Goal: Transaction & Acquisition: Download file/media

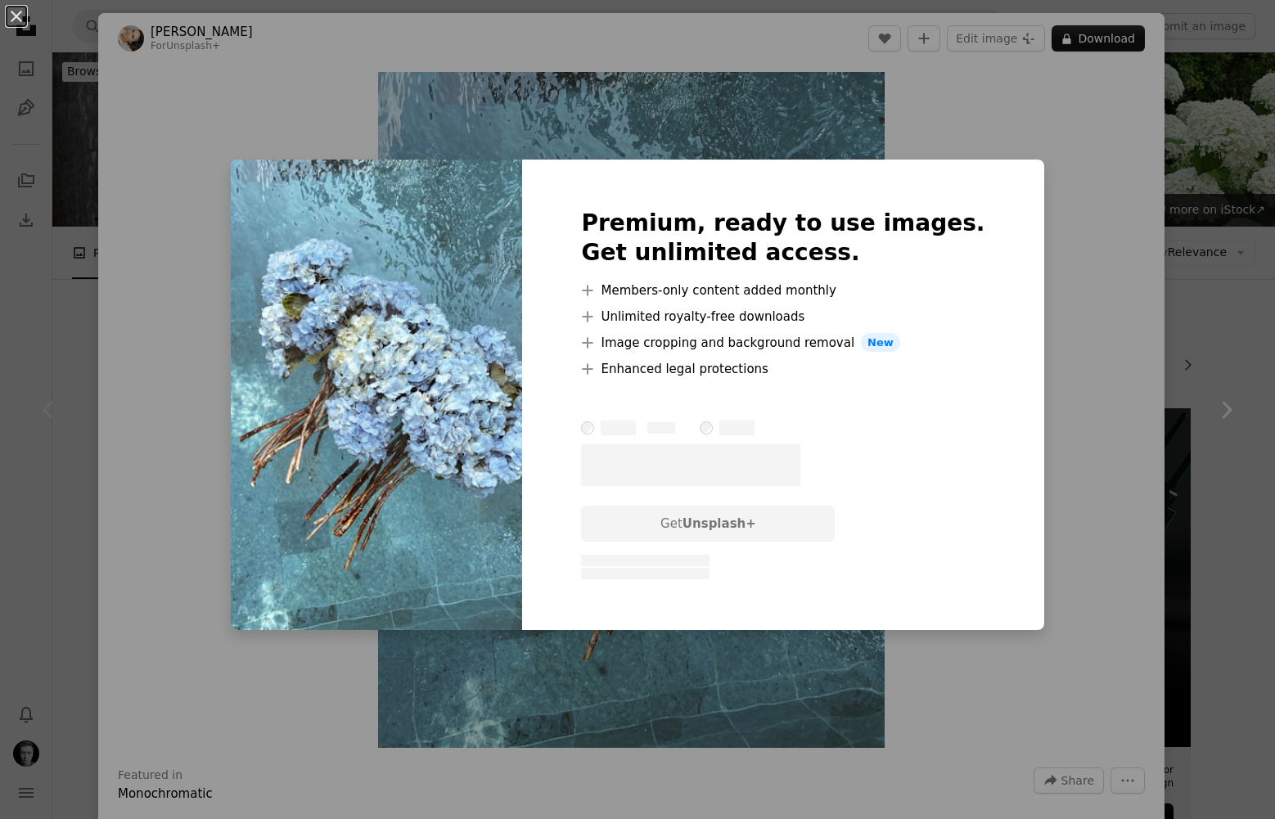
scroll to position [235, 0]
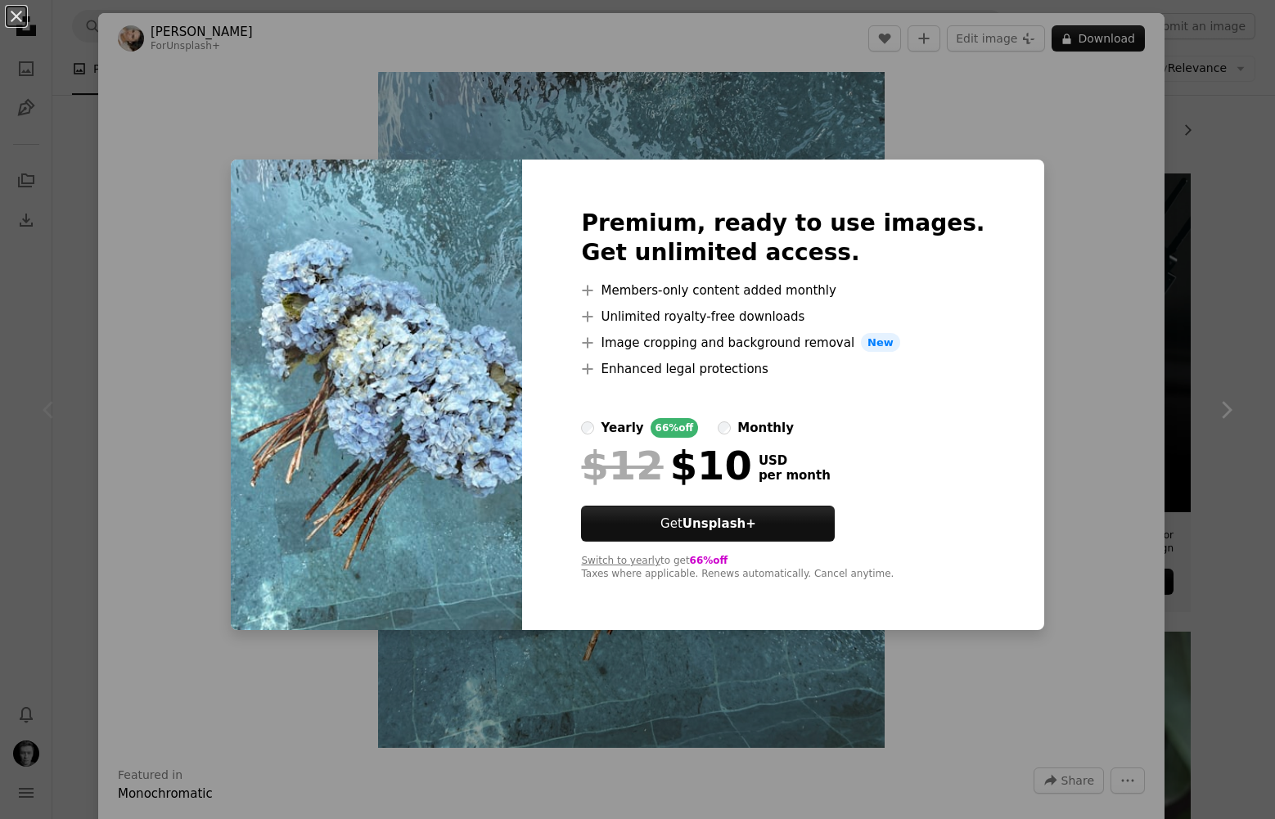
click at [128, 421] on div "An X shape Premium, ready to use images. Get unlimited access. A plus sign Memb…" at bounding box center [637, 409] width 1275 height 819
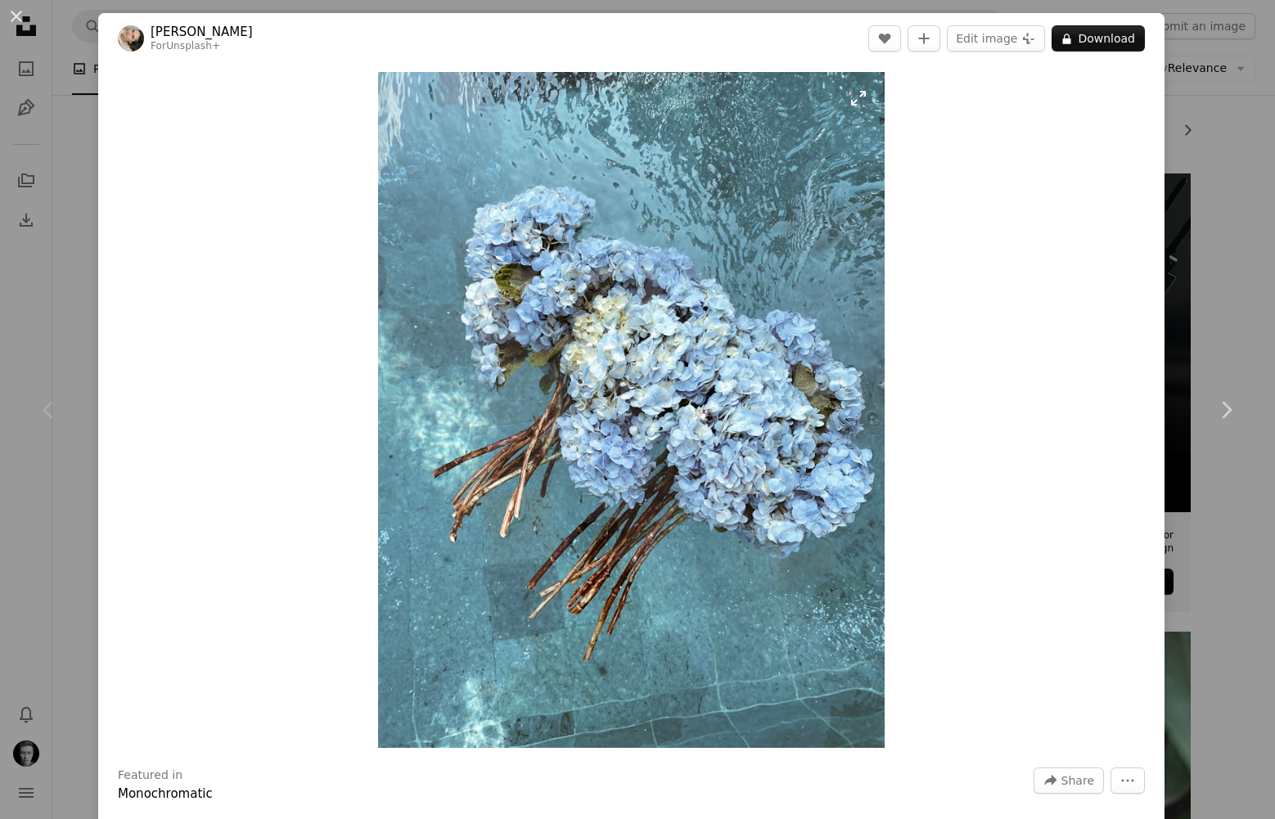
click at [709, 416] on img "Zoom in on this image" at bounding box center [631, 410] width 507 height 676
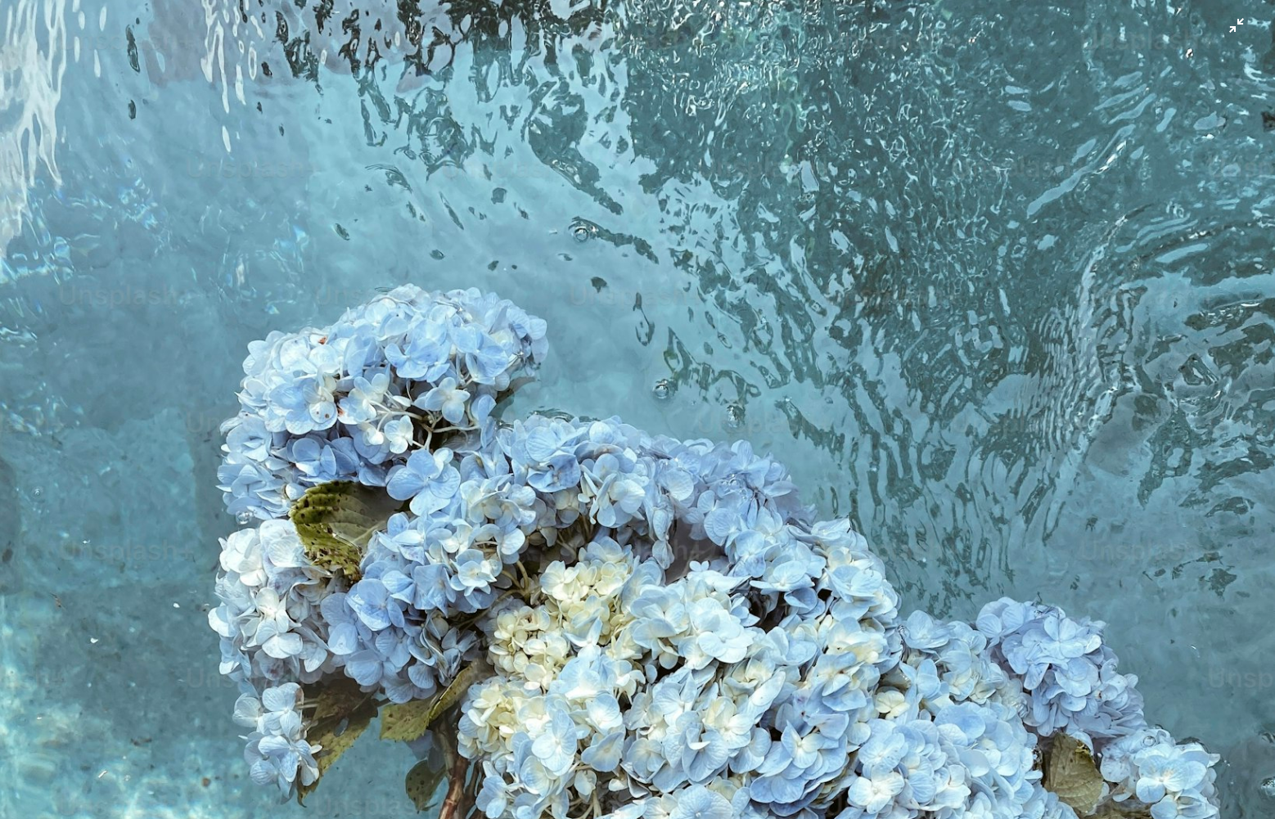
scroll to position [441, 0]
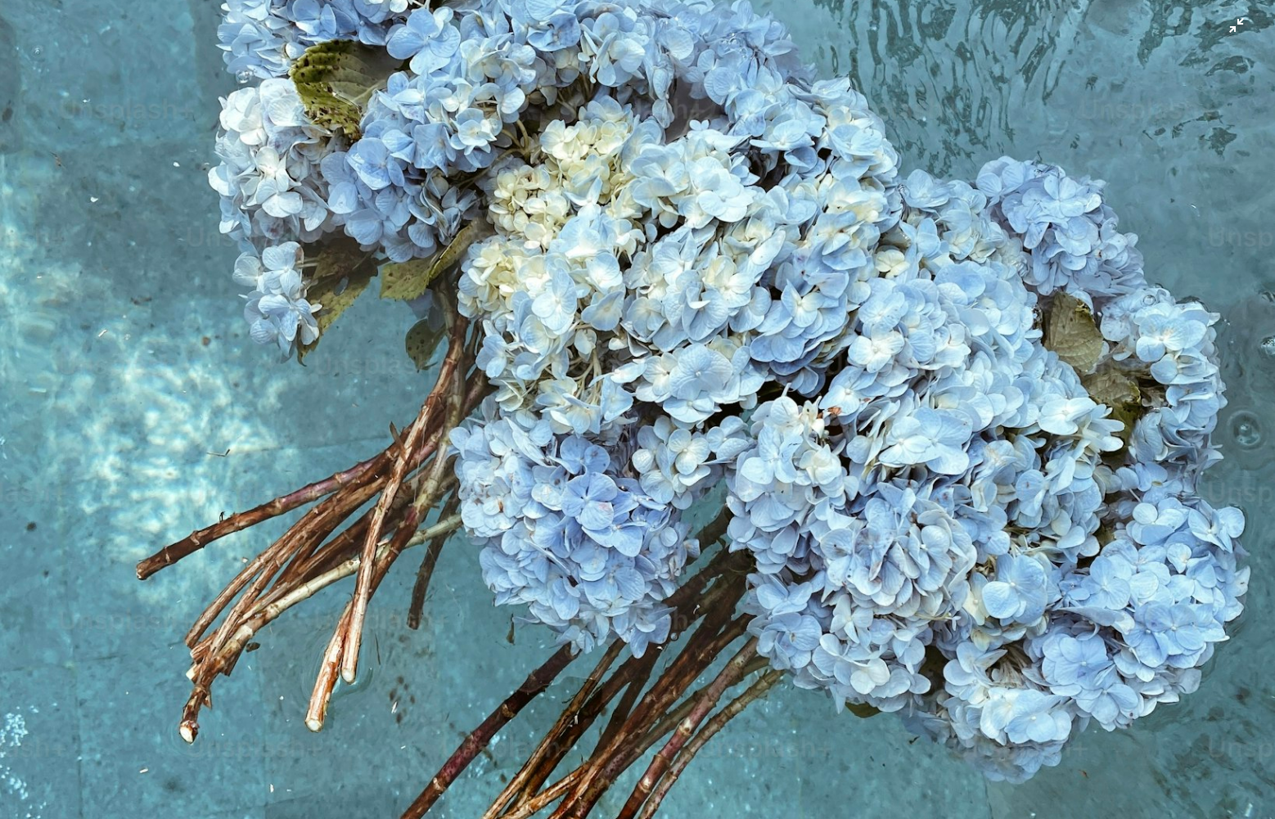
click at [1240, 16] on img "Zoom out on this image" at bounding box center [637, 409] width 1277 height 1702
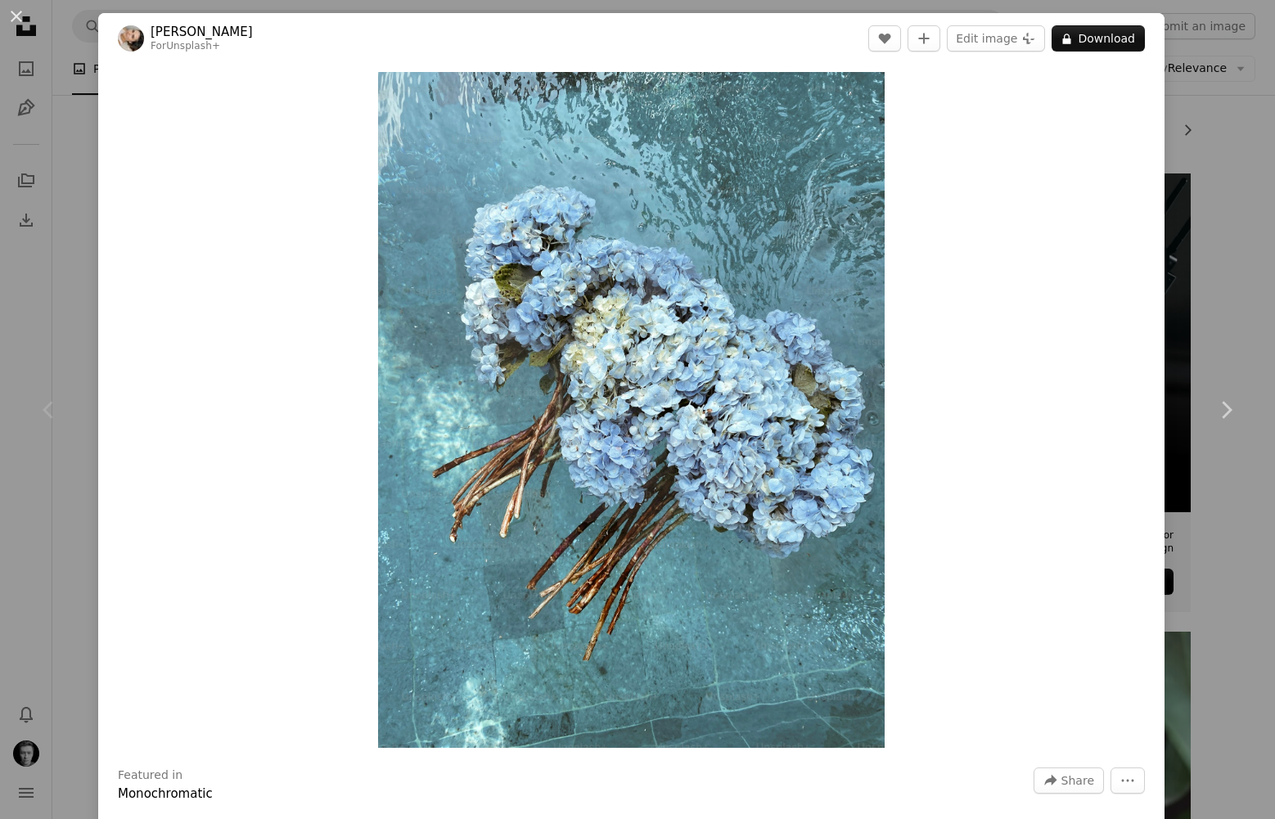
click at [1206, 116] on div "An X shape Chevron left Chevron right [PERSON_NAME] For Unsplash+ A heart A plu…" at bounding box center [637, 409] width 1275 height 819
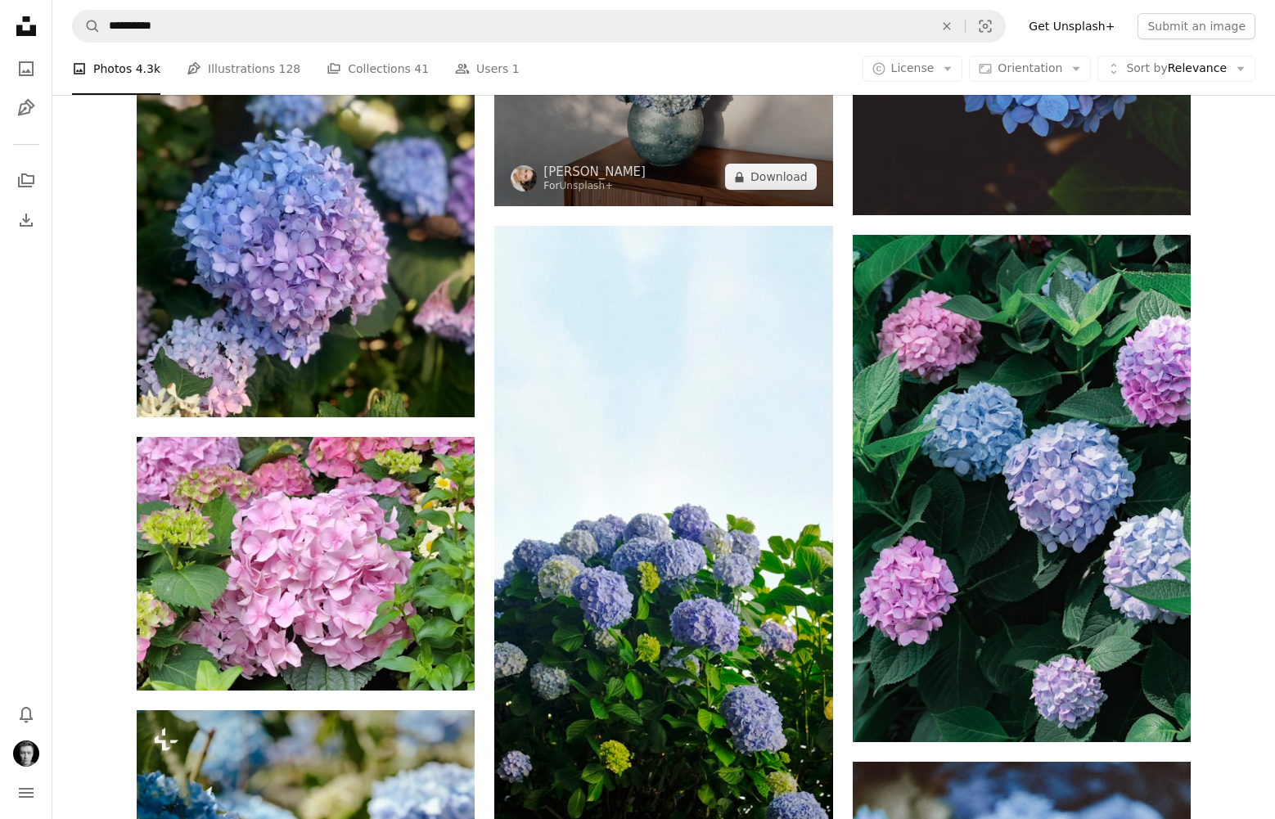
scroll to position [1185, 0]
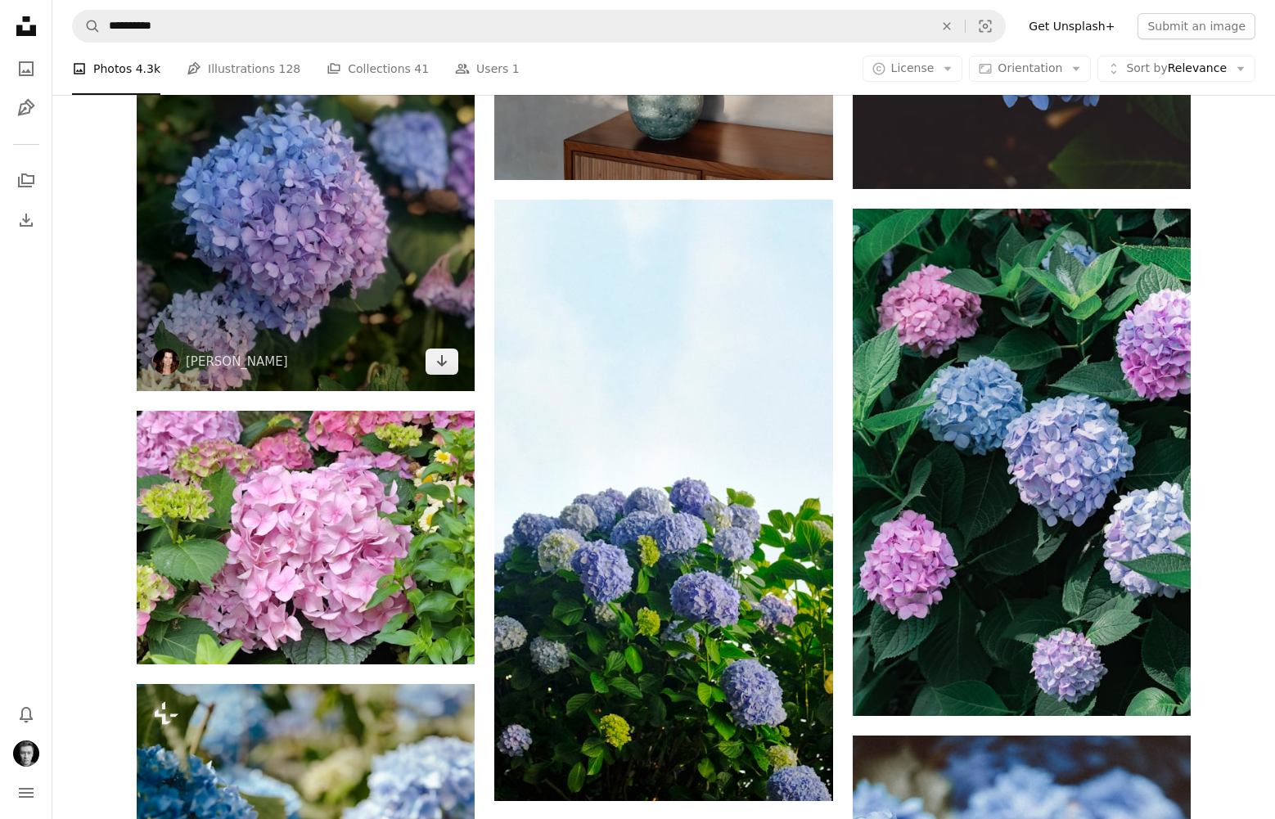
click at [327, 248] on img at bounding box center [306, 165] width 338 height 451
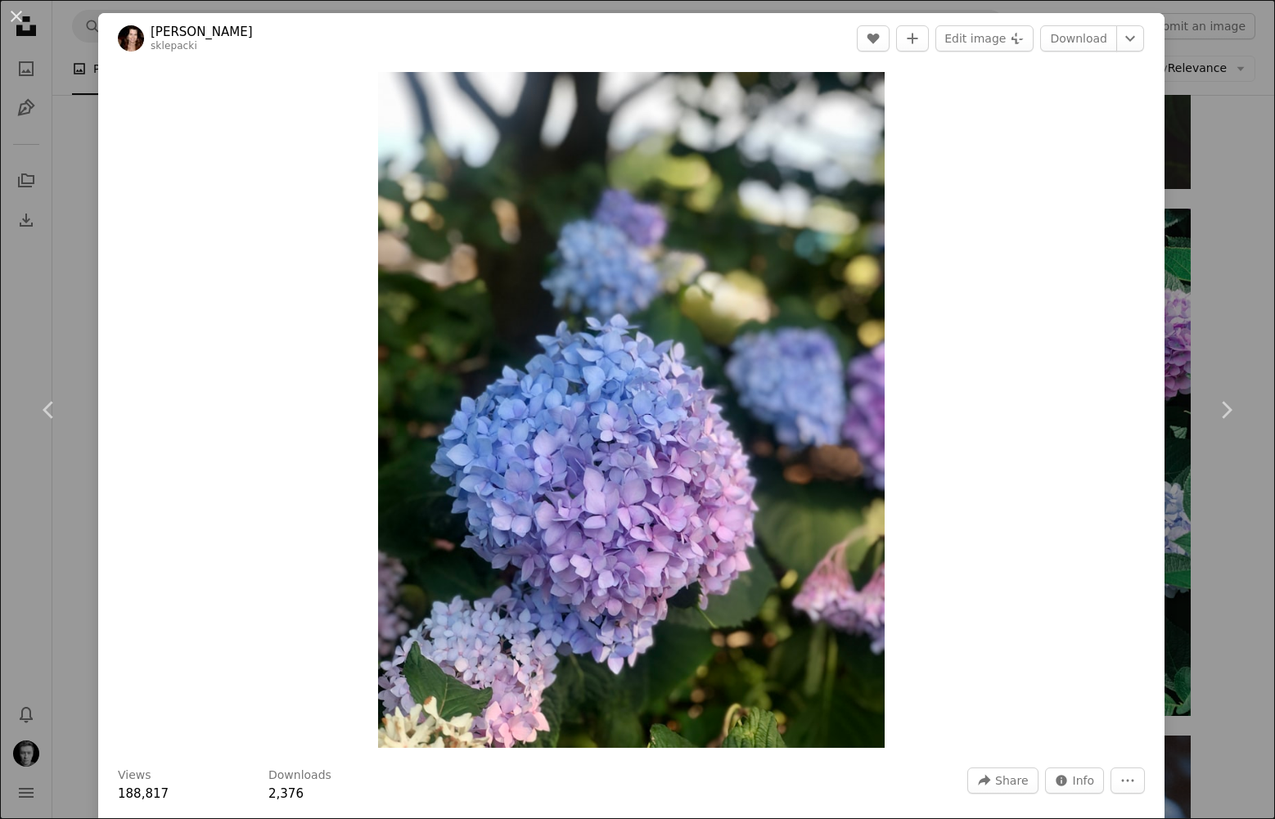
click at [1224, 110] on div "An X shape Chevron left Chevron right [PERSON_NAME] sklepacki A heart A plus si…" at bounding box center [637, 409] width 1275 height 819
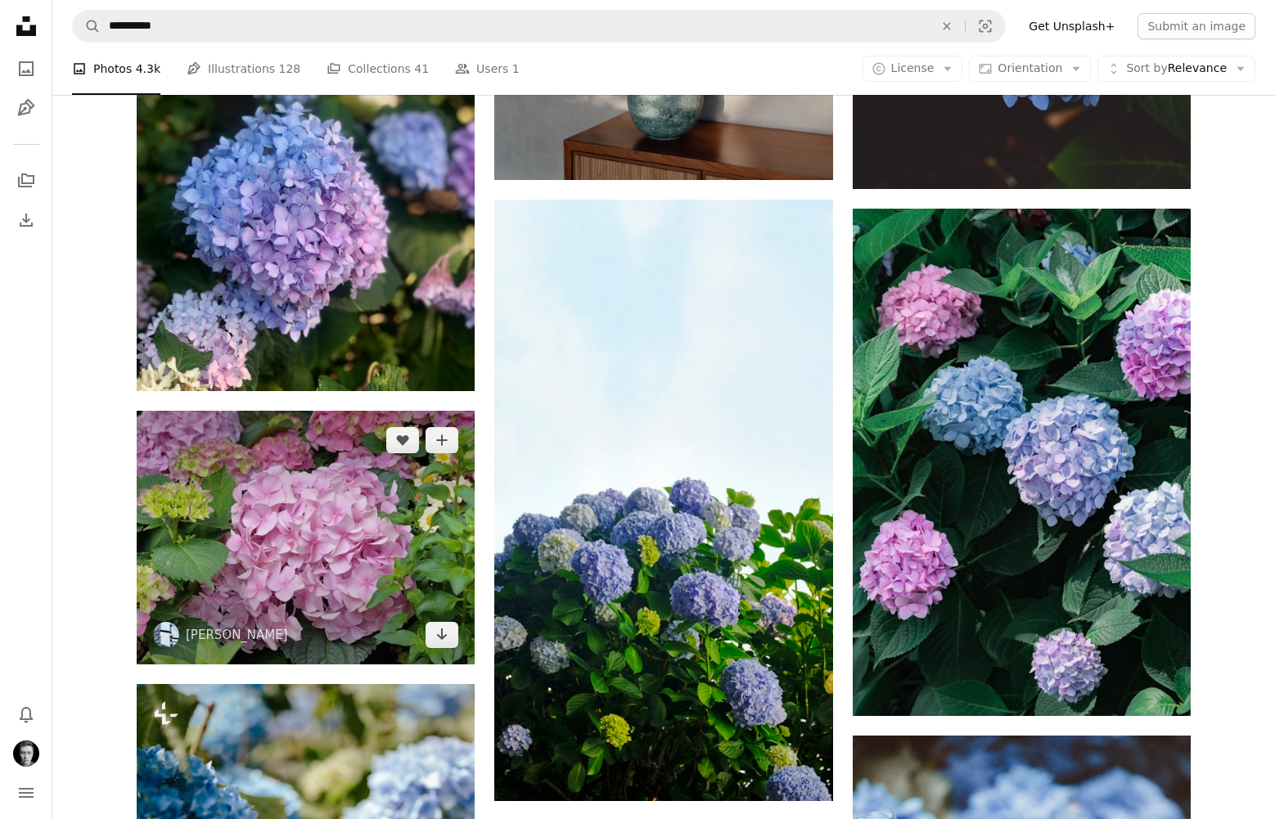
click at [222, 523] on img at bounding box center [306, 538] width 338 height 254
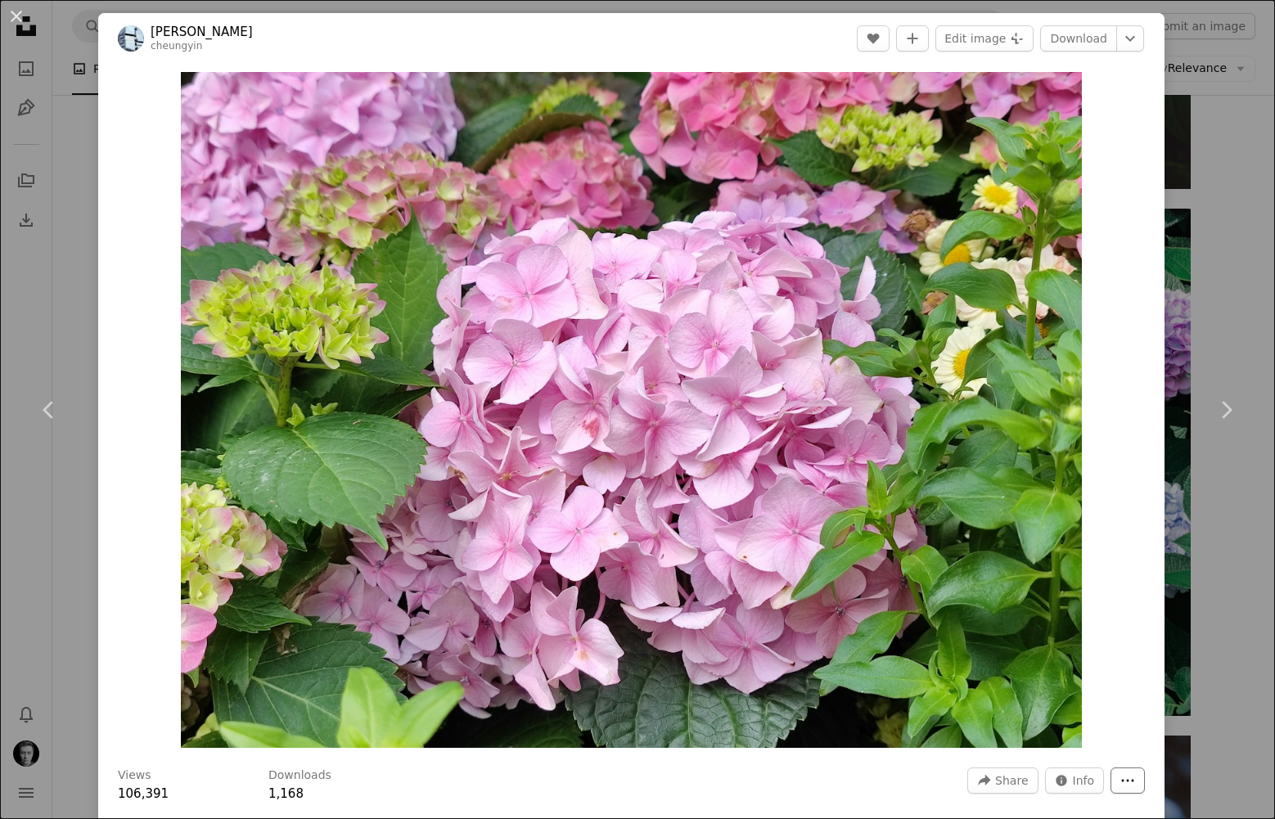
click at [1145, 778] on button "More Actions" at bounding box center [1128, 781] width 34 height 26
click at [1157, 547] on dialog "An X shape Chevron left Chevron right [PERSON_NAME] cheungyin A heart A plus si…" at bounding box center [637, 409] width 1275 height 819
click at [1101, 34] on link "Download" at bounding box center [1078, 38] width 77 height 26
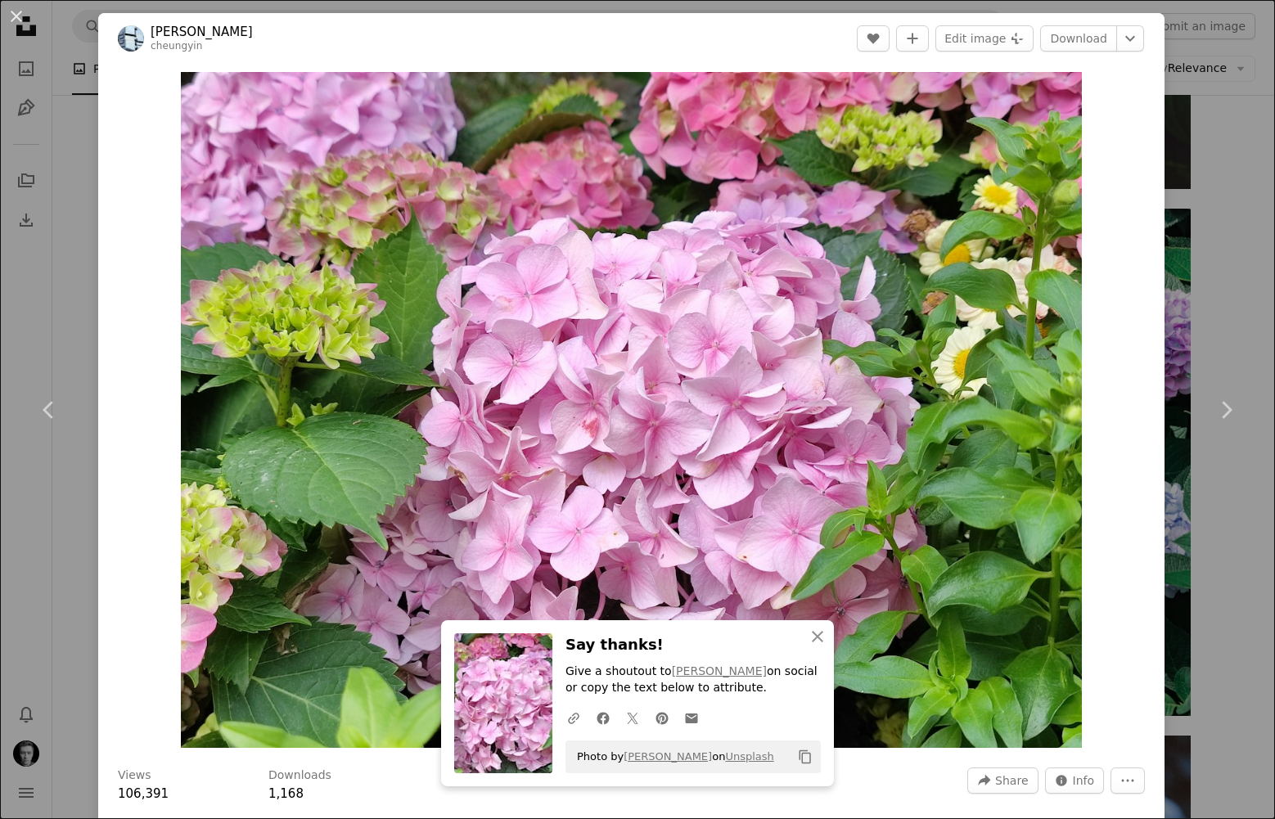
click at [1234, 193] on div "An X shape Chevron left Chevron right An X shape Close Say thanks! Give a shout…" at bounding box center [637, 409] width 1275 height 819
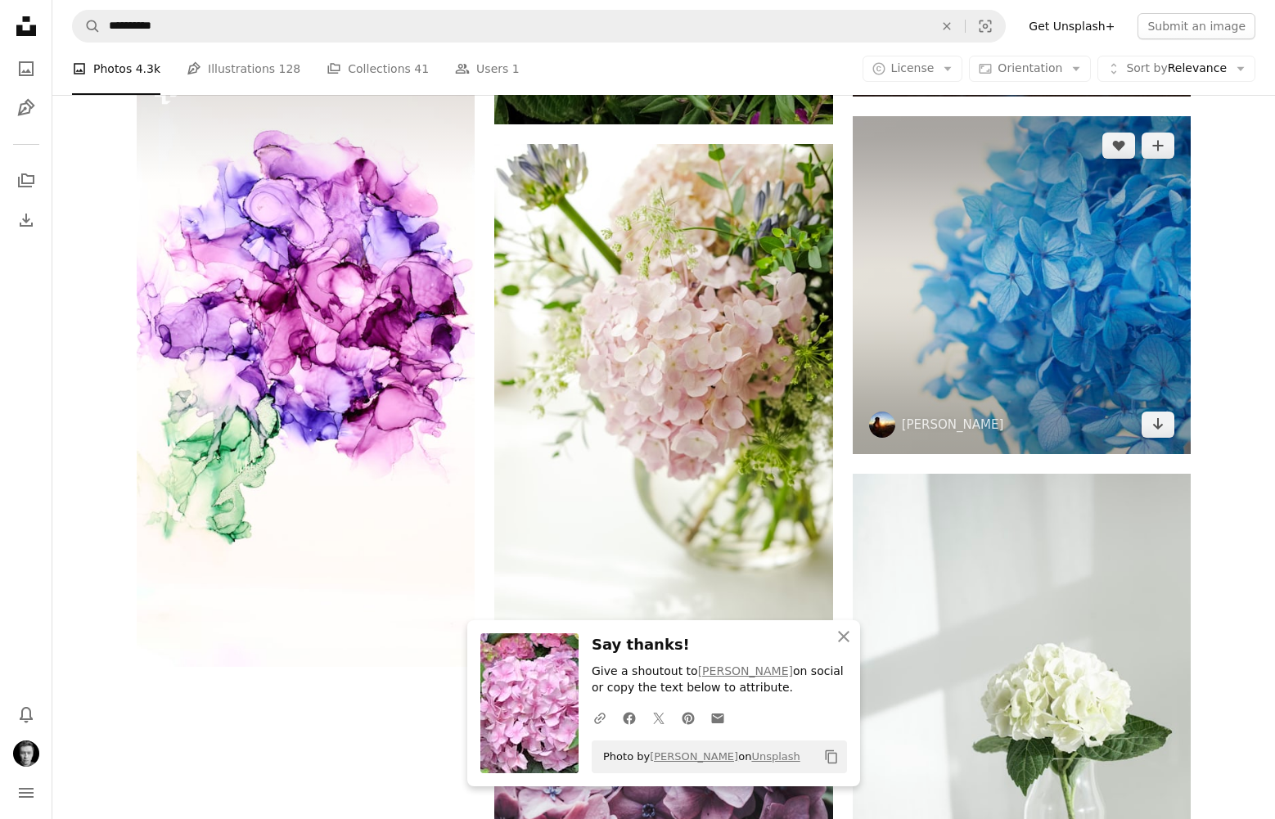
scroll to position [2327, 0]
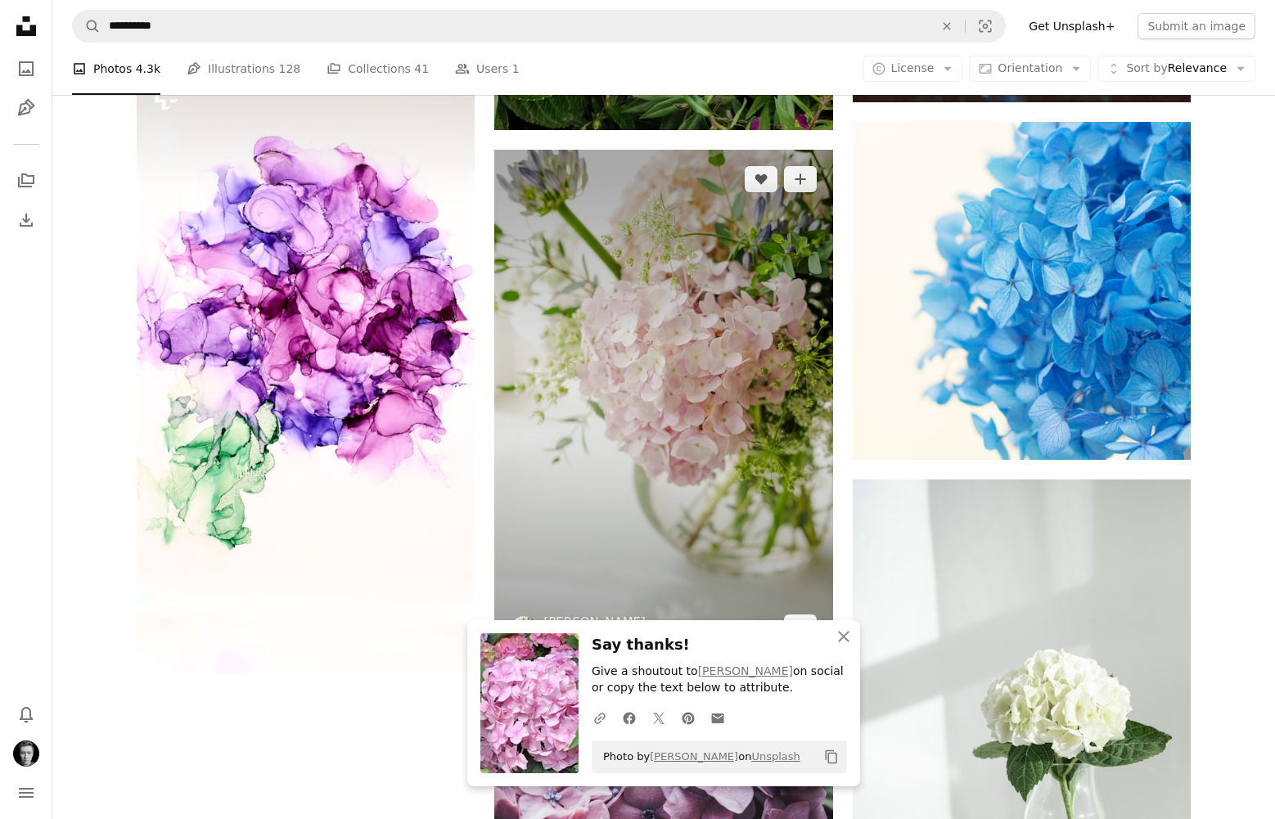
click at [671, 348] on img at bounding box center [663, 403] width 338 height 507
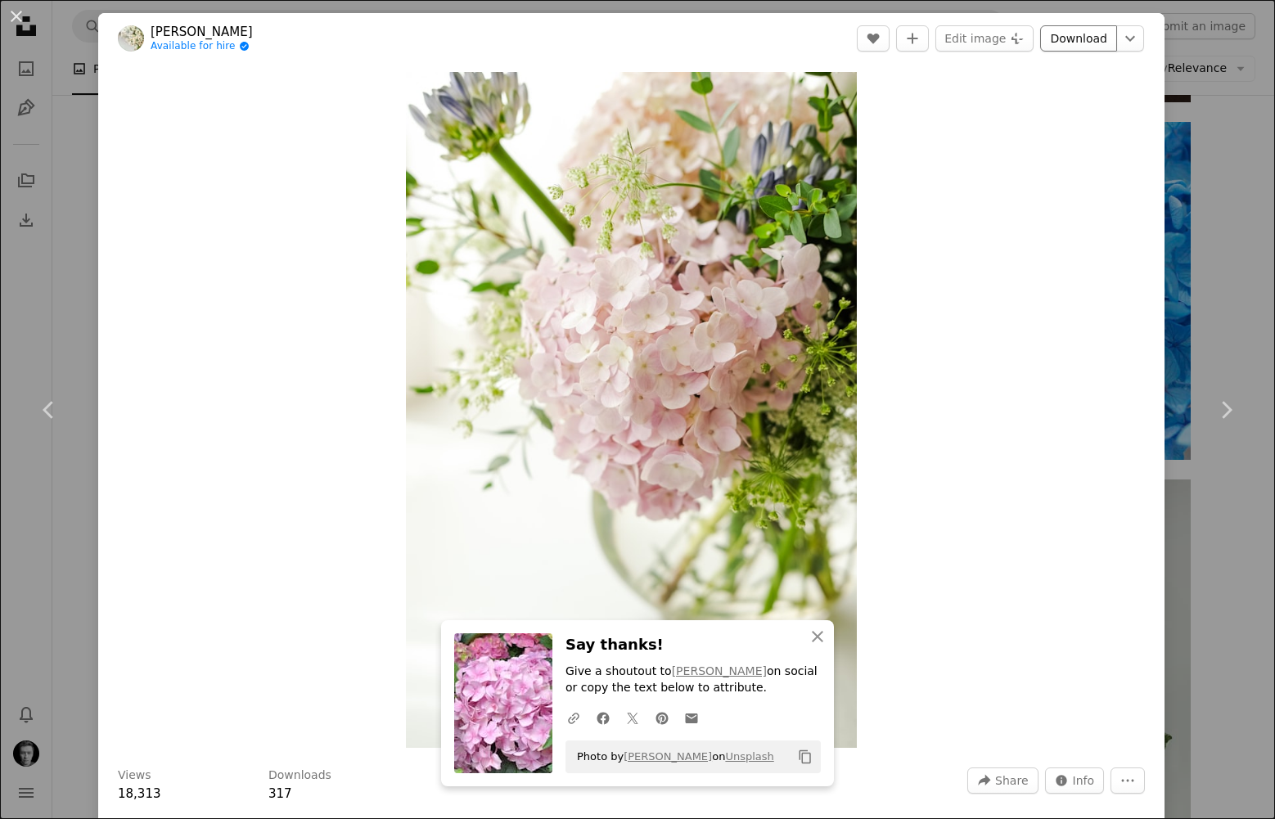
click at [1088, 35] on link "Download" at bounding box center [1078, 38] width 77 height 26
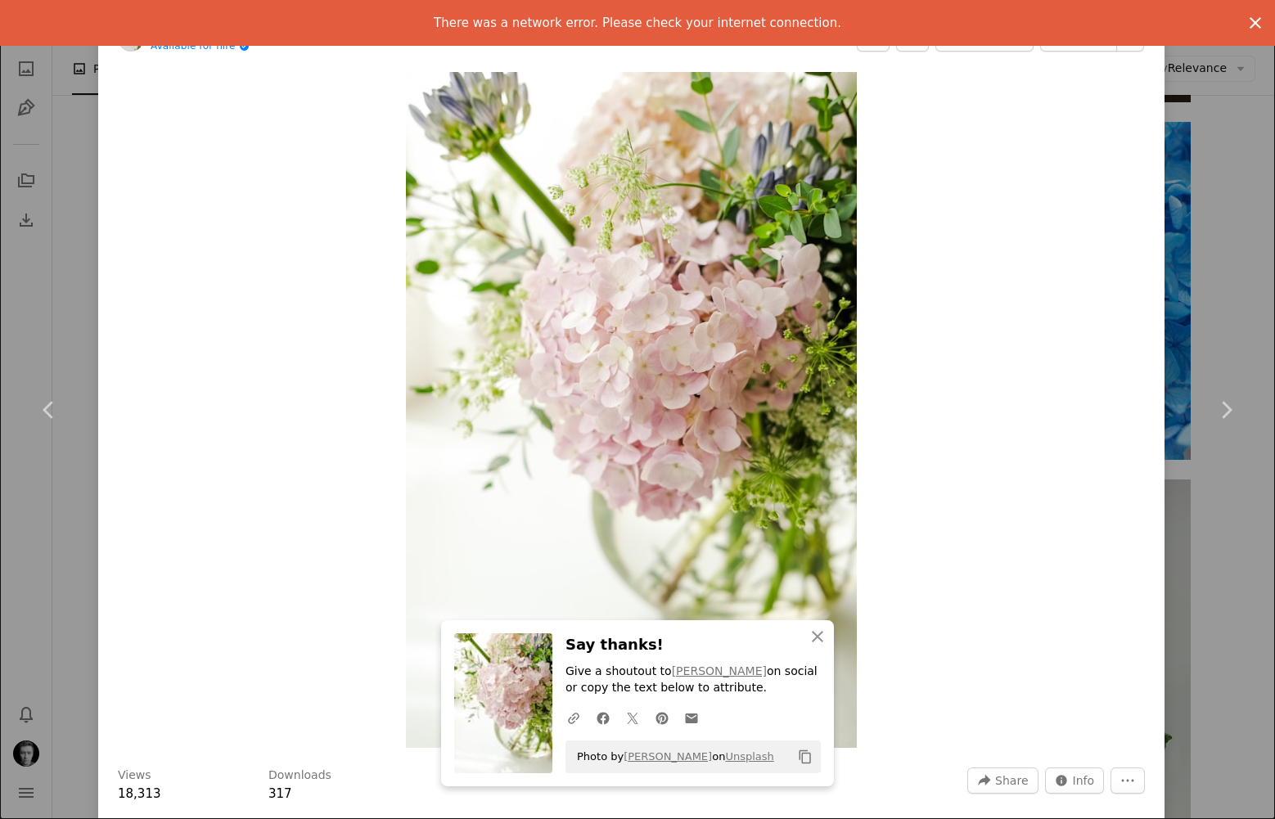
click at [1254, 24] on icon "button" at bounding box center [1255, 22] width 11 height 11
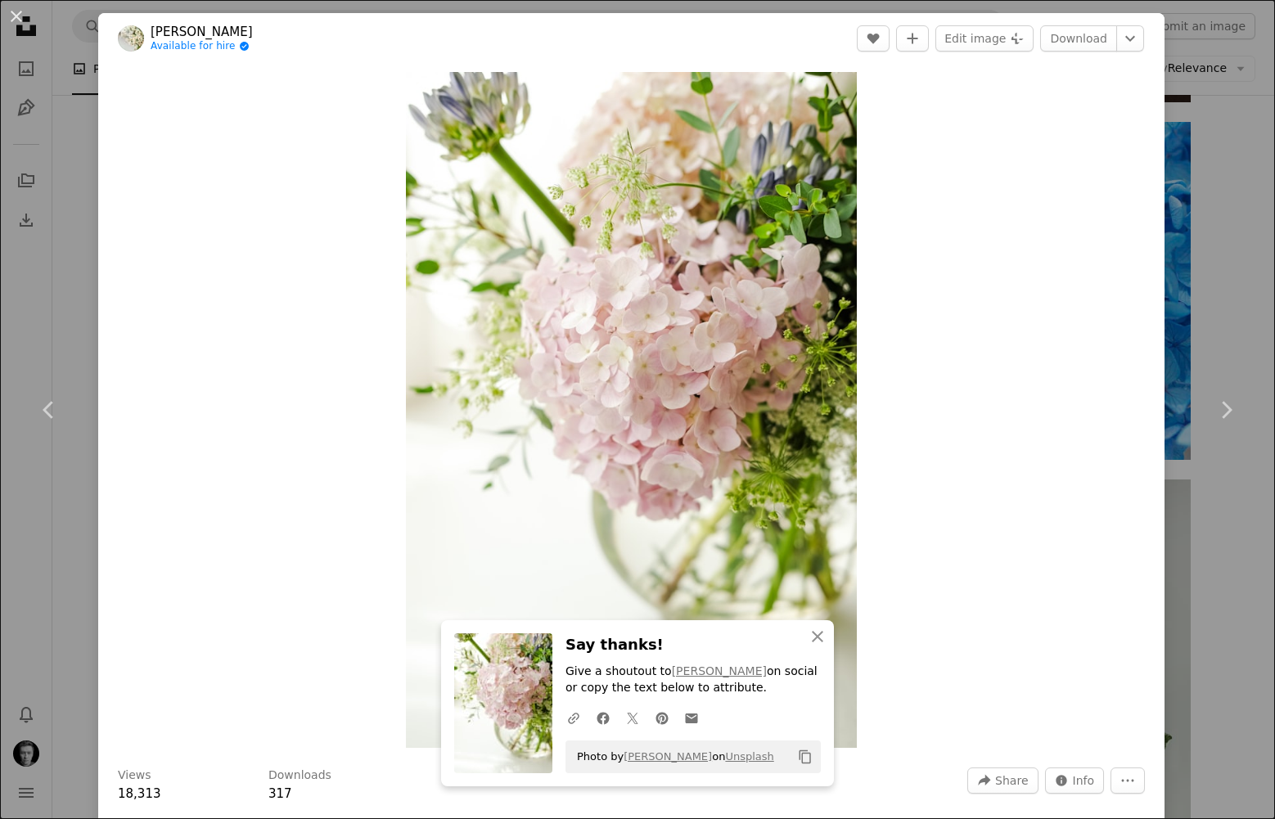
click at [1218, 223] on div "An X shape Chevron left Chevron right An X shape Close Say thanks! Give a shout…" at bounding box center [637, 409] width 1275 height 819
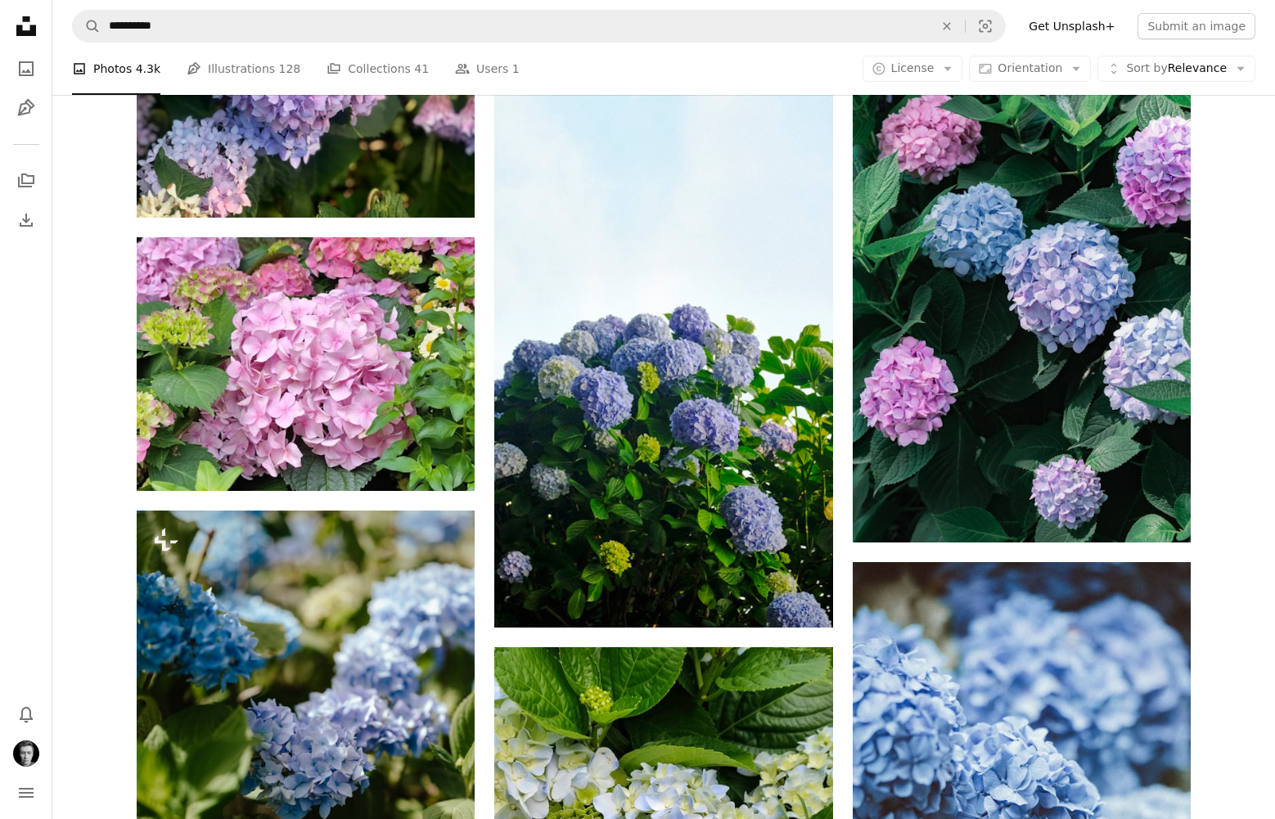
scroll to position [1359, 0]
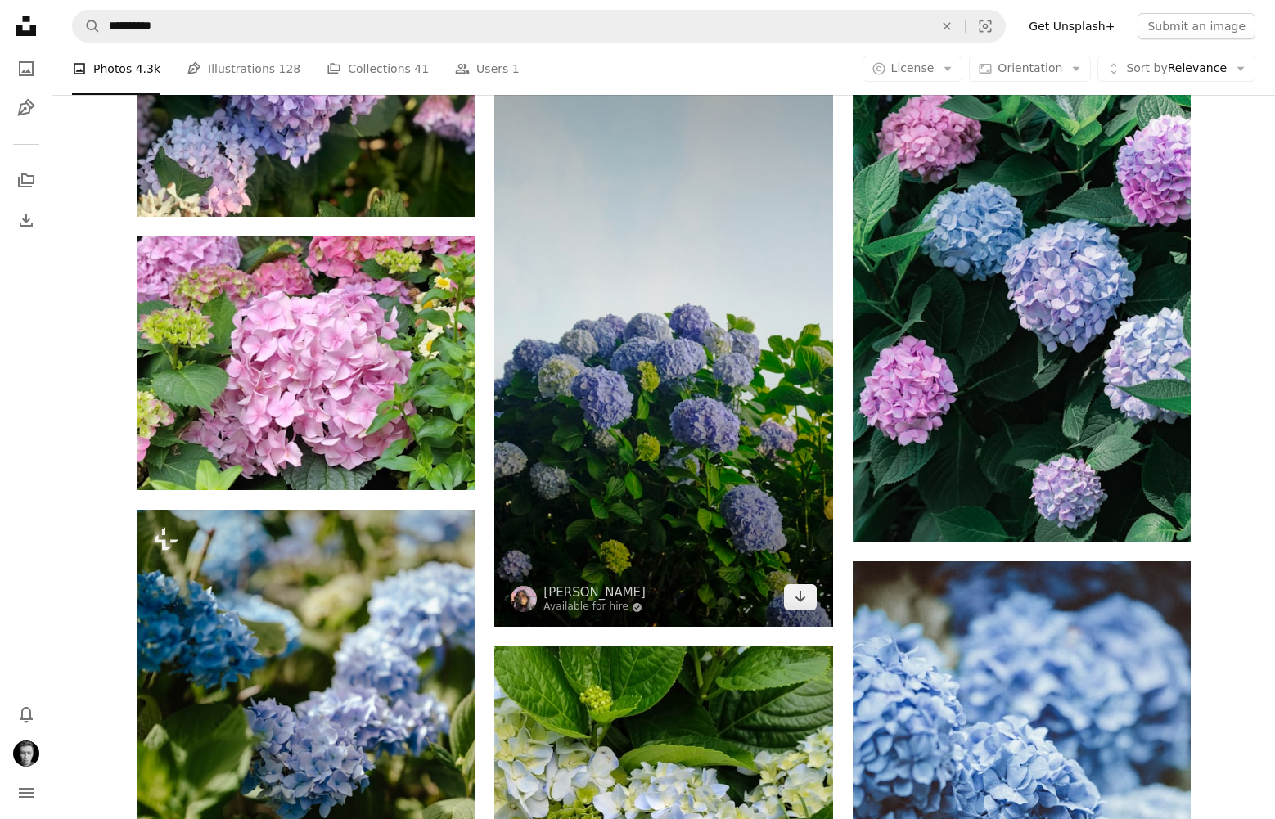
click at [751, 382] on img at bounding box center [663, 326] width 338 height 602
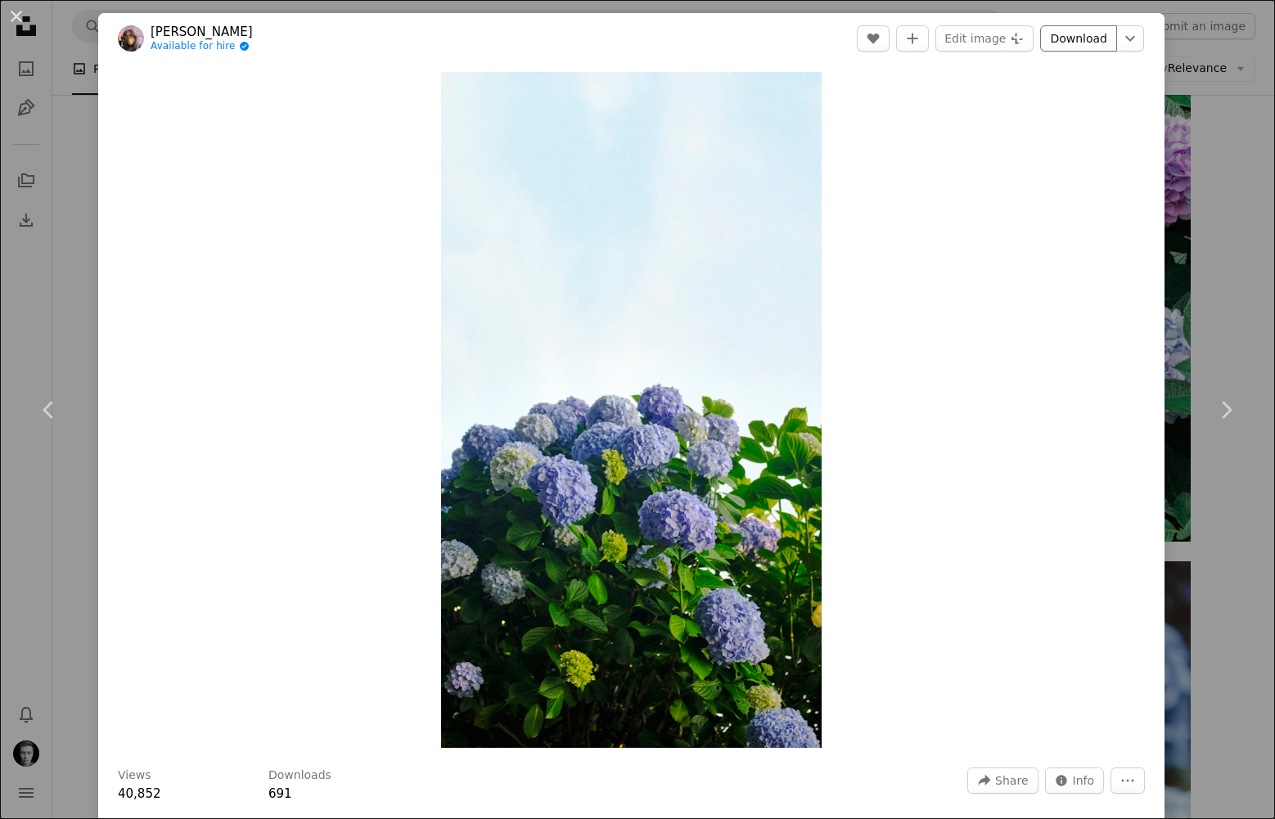
click at [1096, 34] on link "Download" at bounding box center [1078, 38] width 77 height 26
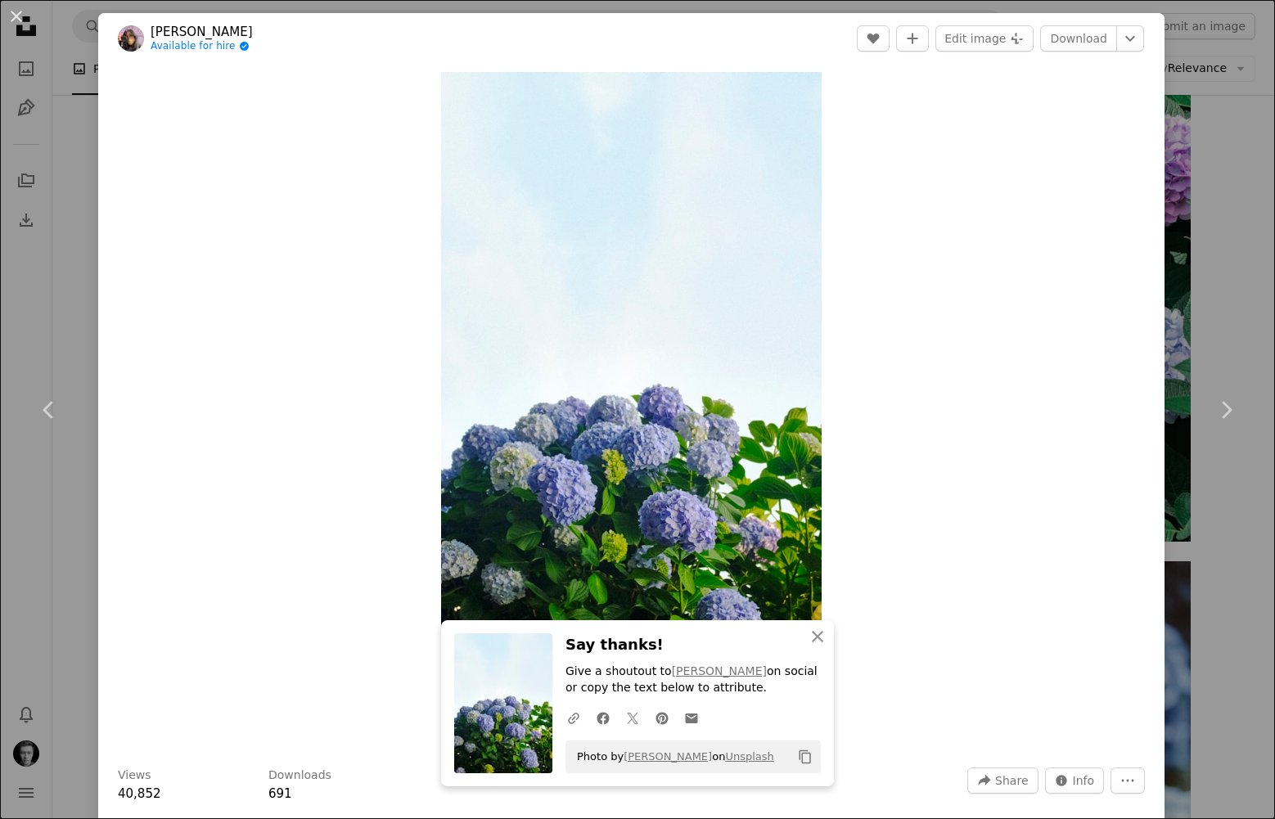
click at [73, 273] on div "An X shape Chevron left Chevron right An X shape Close Say thanks! Give a shout…" at bounding box center [637, 409] width 1275 height 819
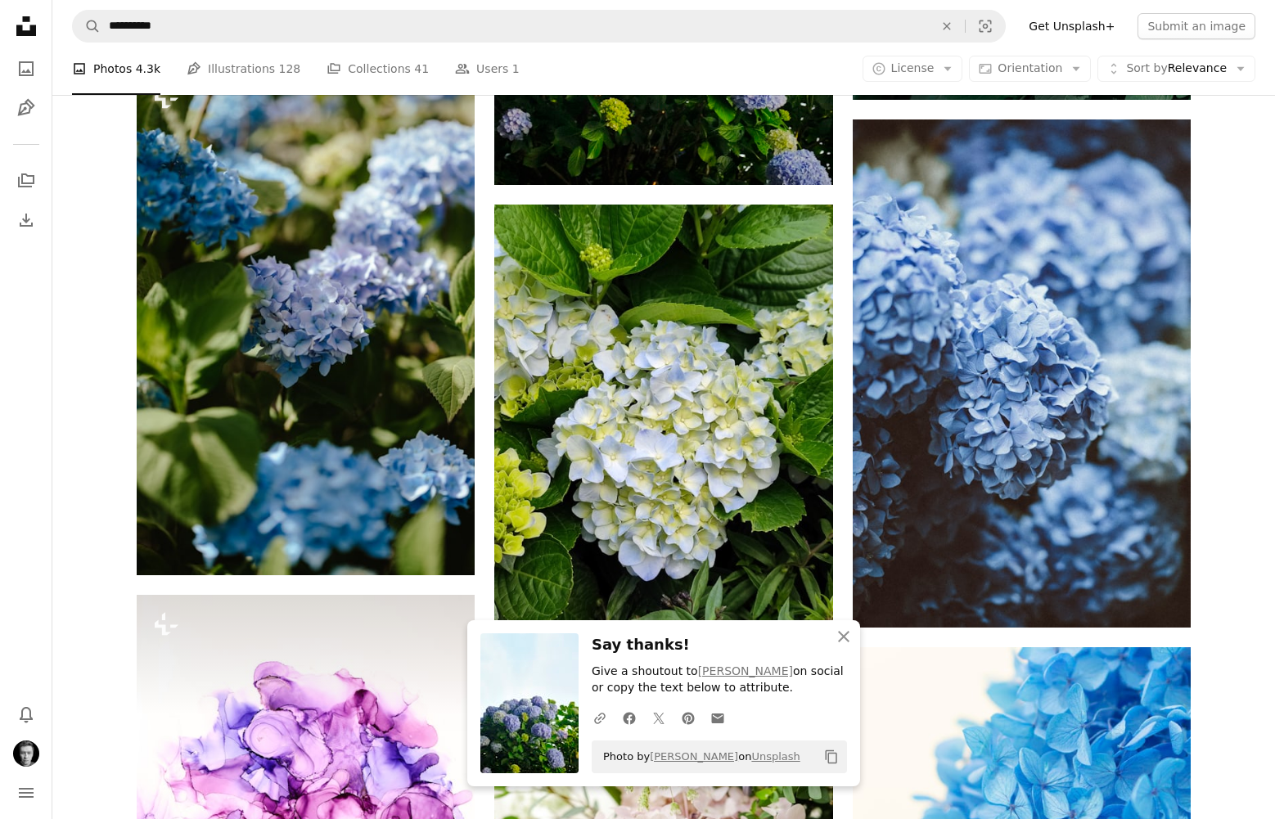
scroll to position [1862, 0]
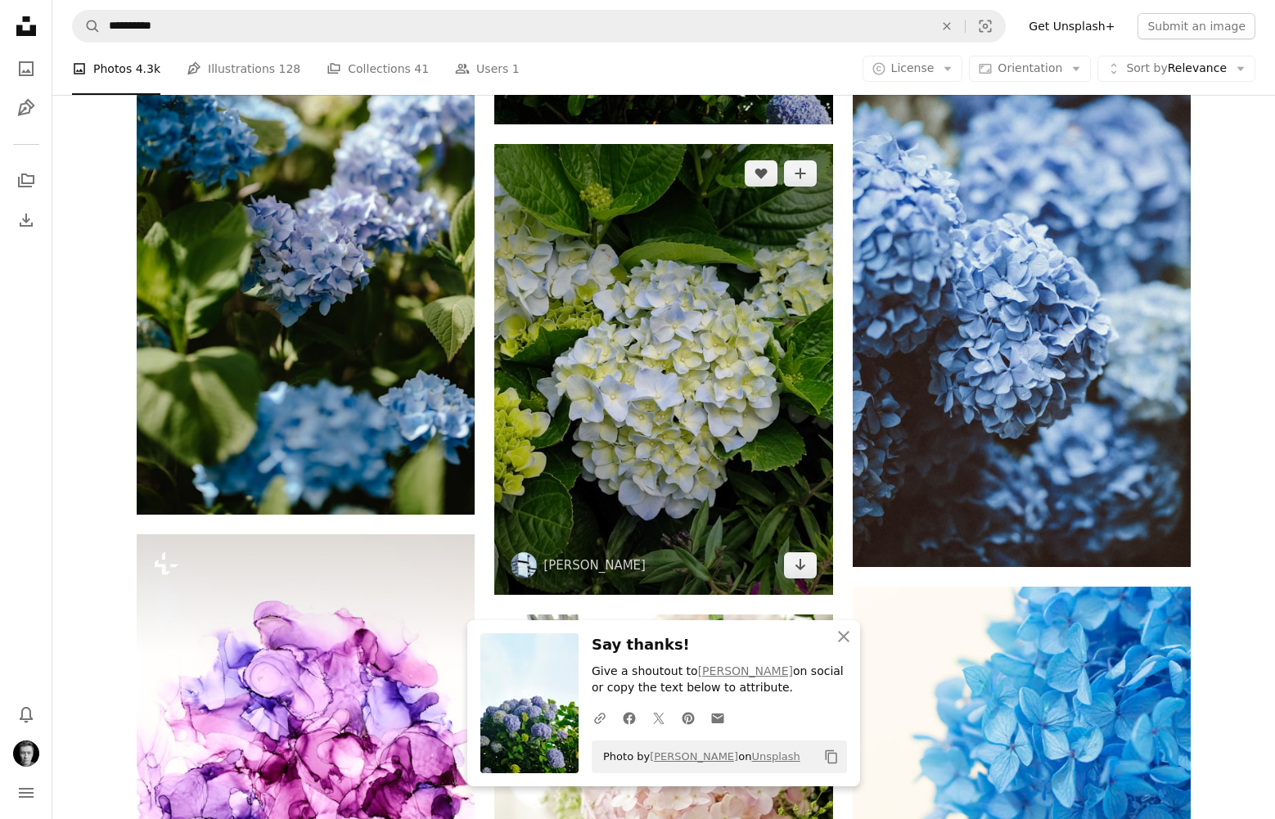
click at [693, 334] on img at bounding box center [663, 369] width 338 height 451
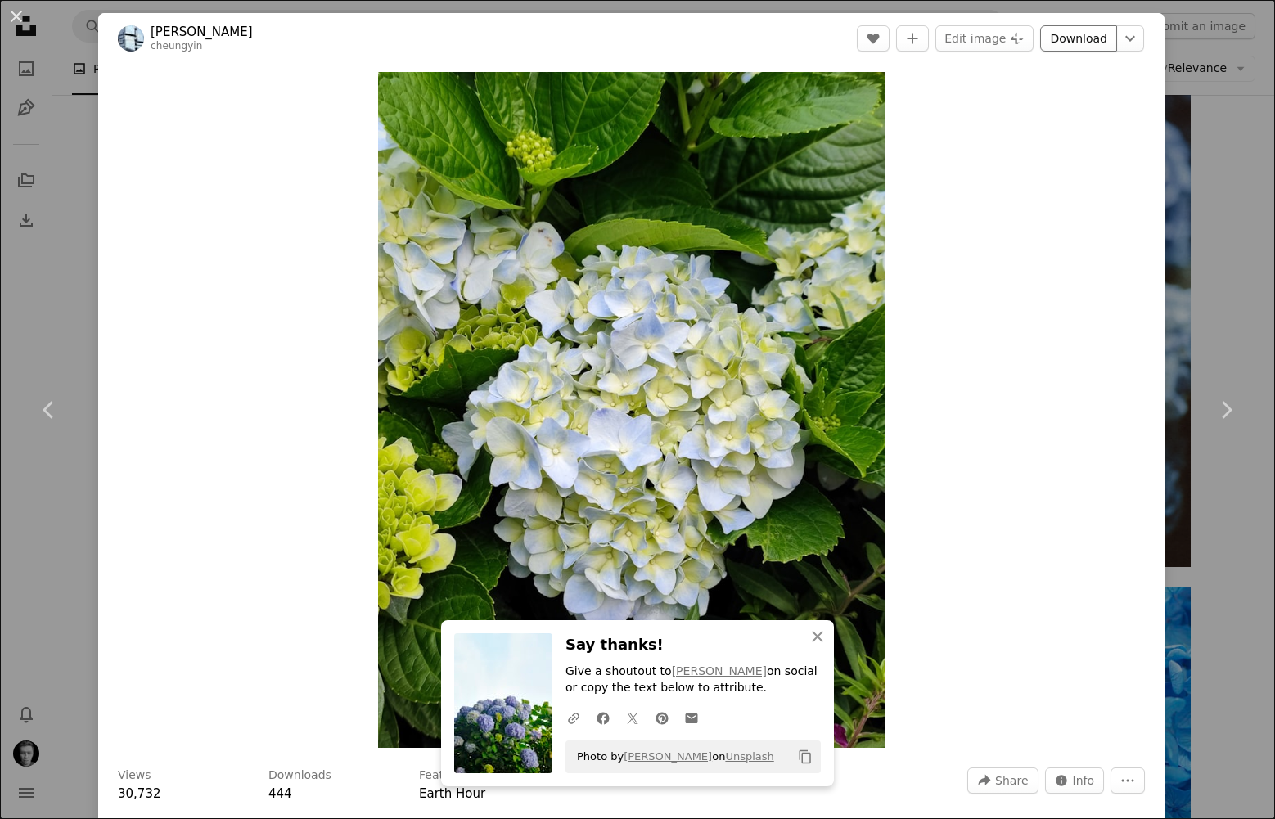
click at [1107, 29] on link "Download" at bounding box center [1078, 38] width 77 height 26
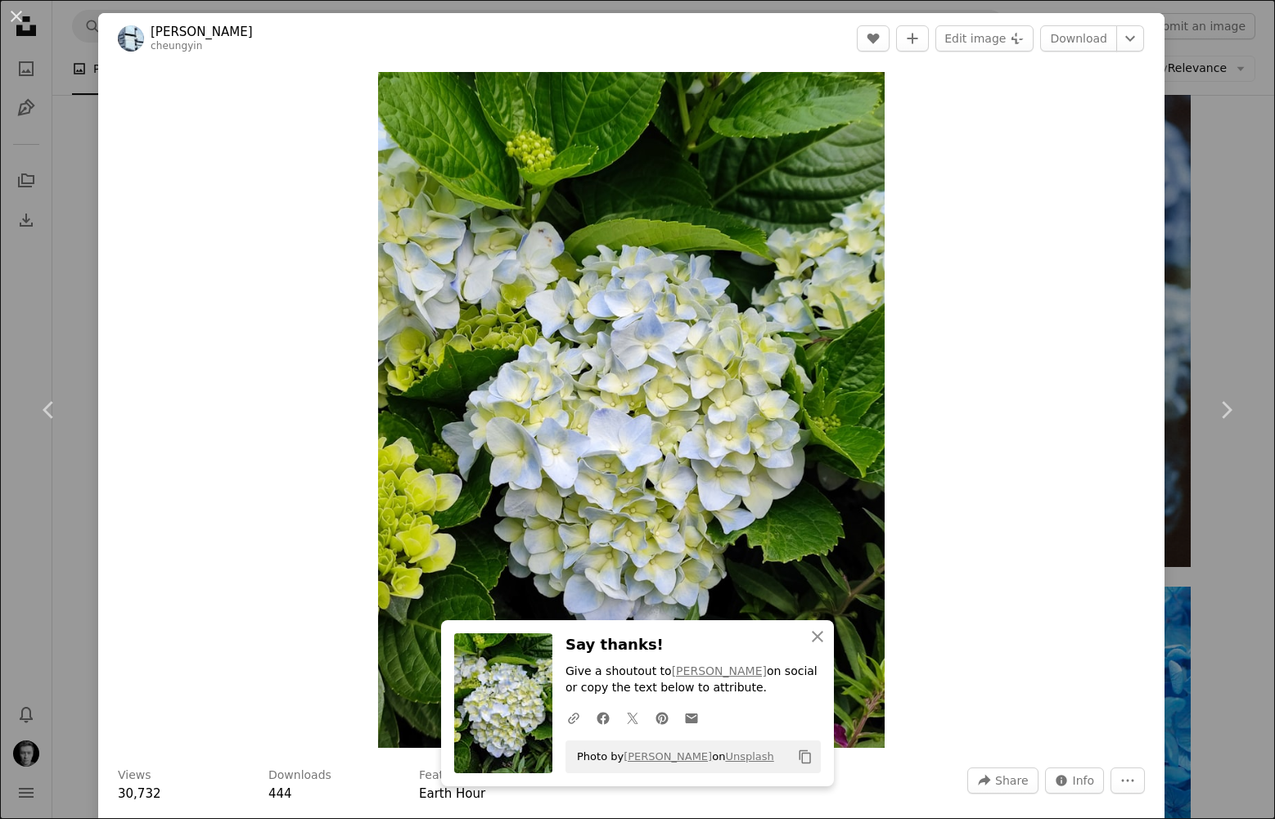
click at [1197, 106] on div "An X shape Chevron left Chevron right An X shape Close Say thanks! Give a shout…" at bounding box center [637, 409] width 1275 height 819
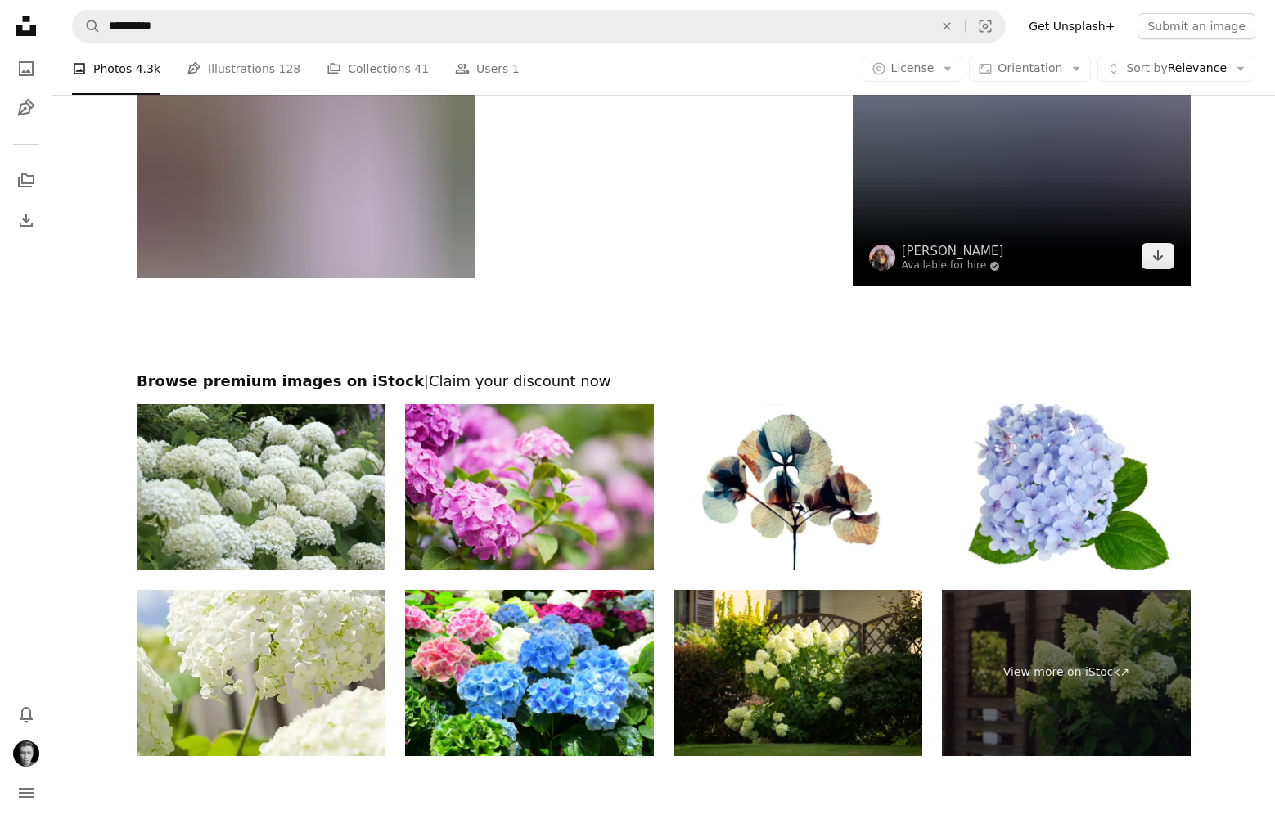
scroll to position [6093, 0]
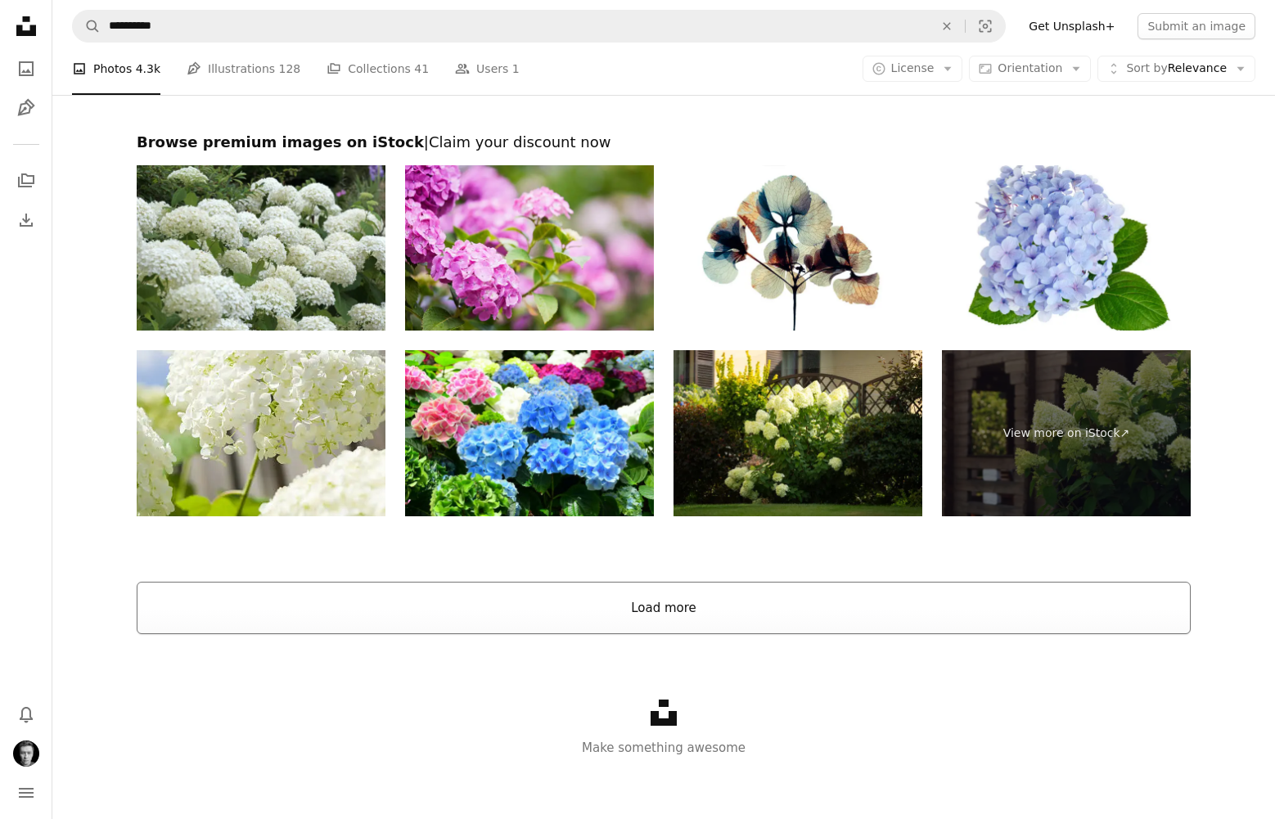
click at [748, 615] on button "Load more" at bounding box center [664, 608] width 1054 height 52
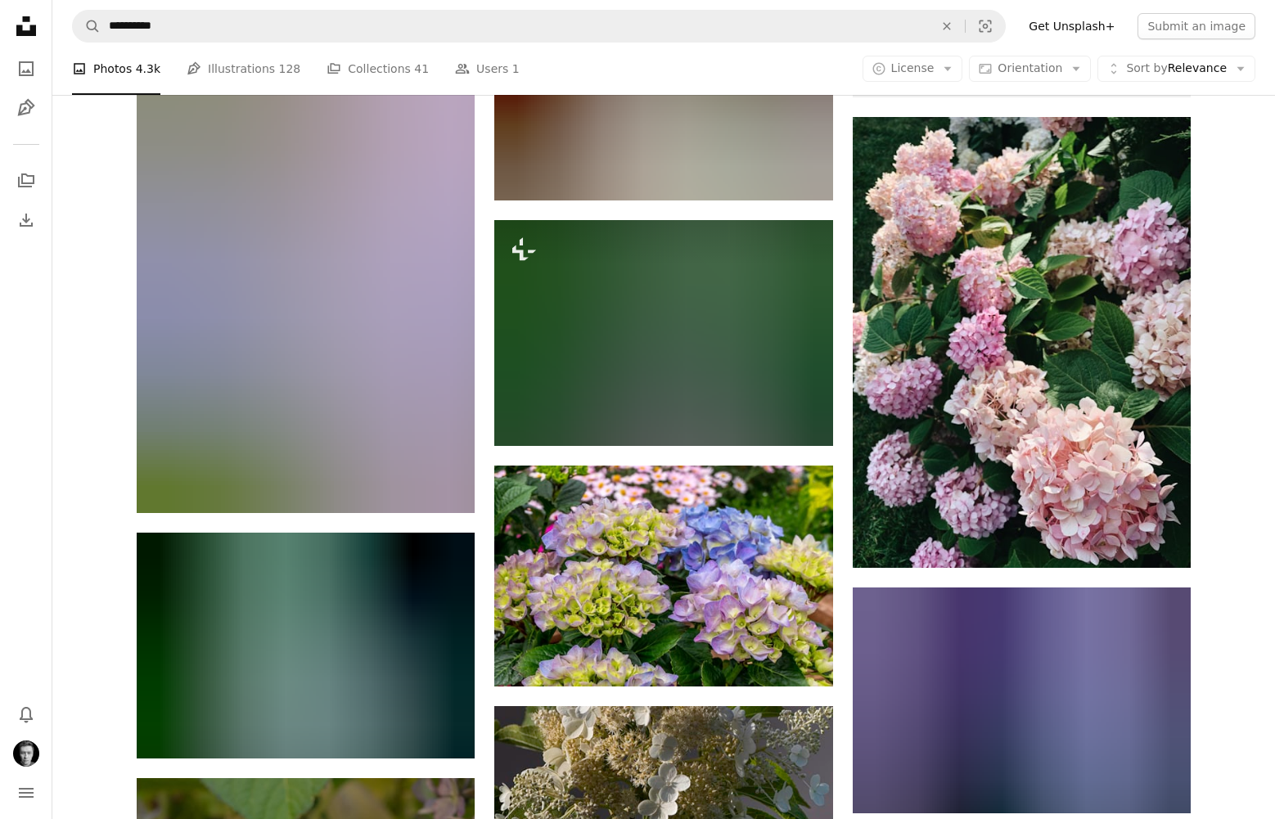
scroll to position [6691, 0]
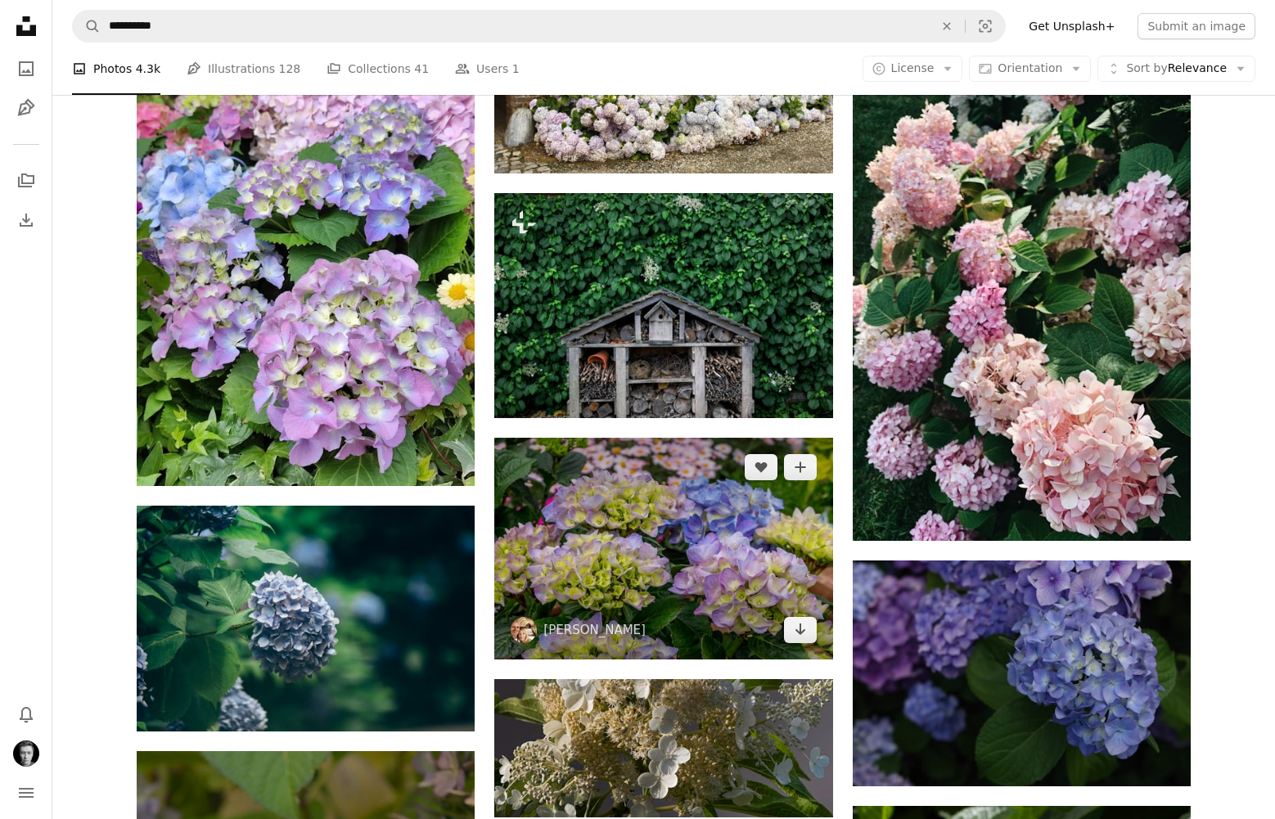
click at [650, 542] on img at bounding box center [663, 548] width 338 height 221
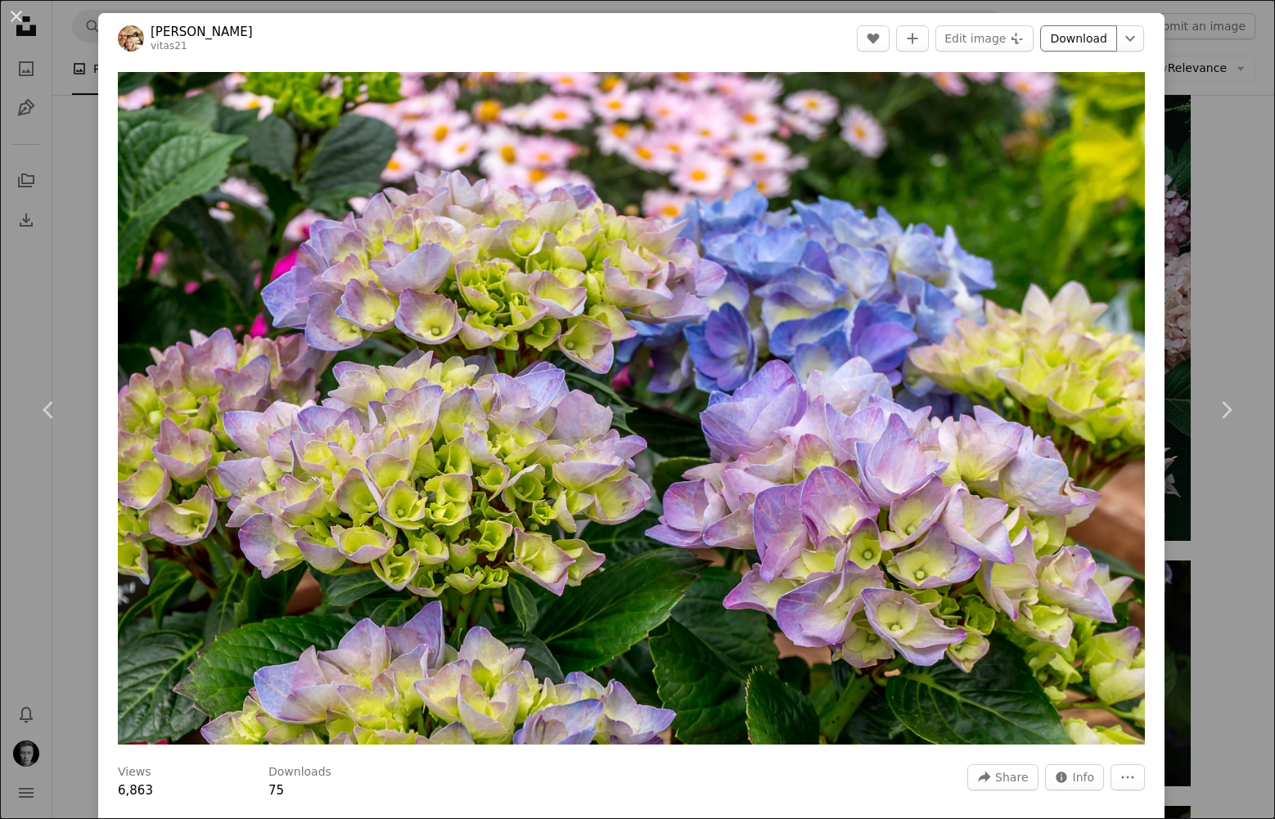
click at [1093, 42] on link "Download" at bounding box center [1078, 38] width 77 height 26
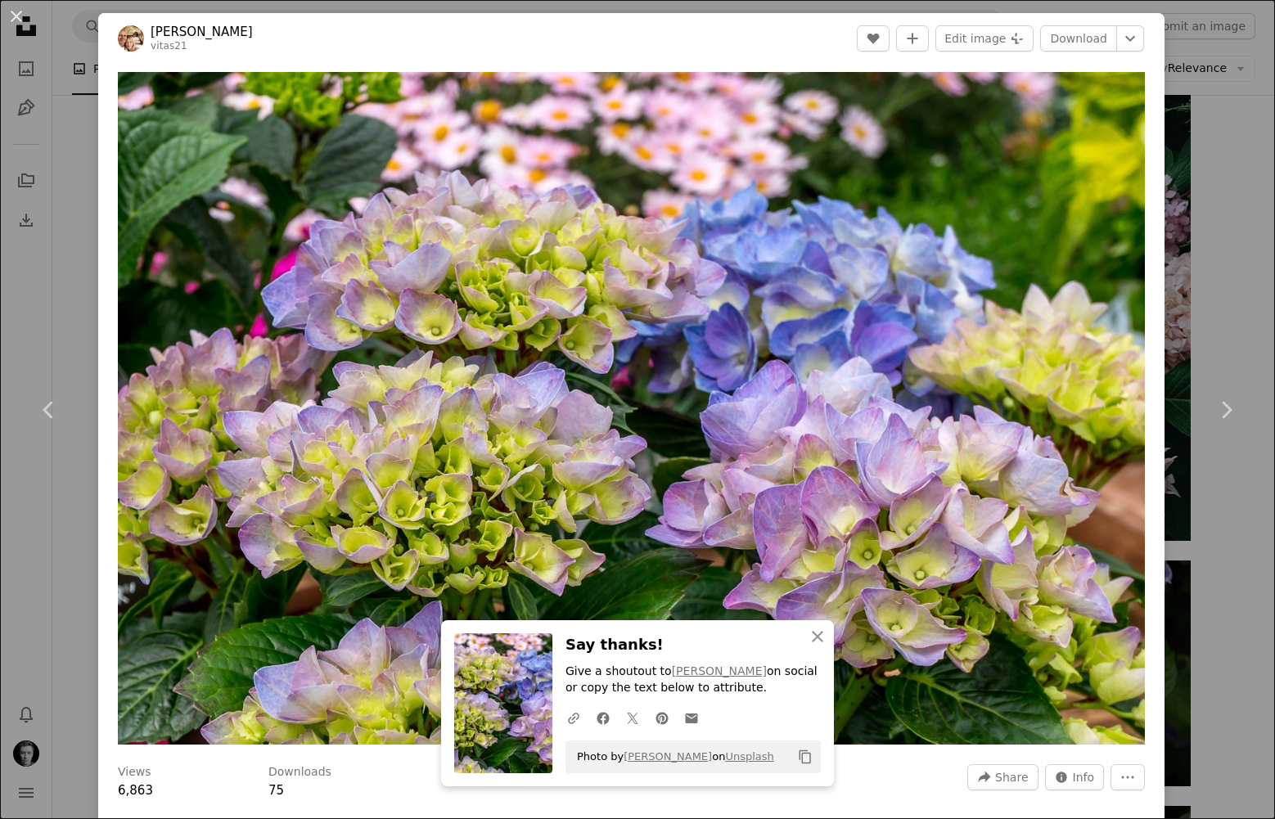
click at [74, 144] on div "An X shape Chevron left Chevron right An X shape Close Say thanks! Give a shout…" at bounding box center [637, 409] width 1275 height 819
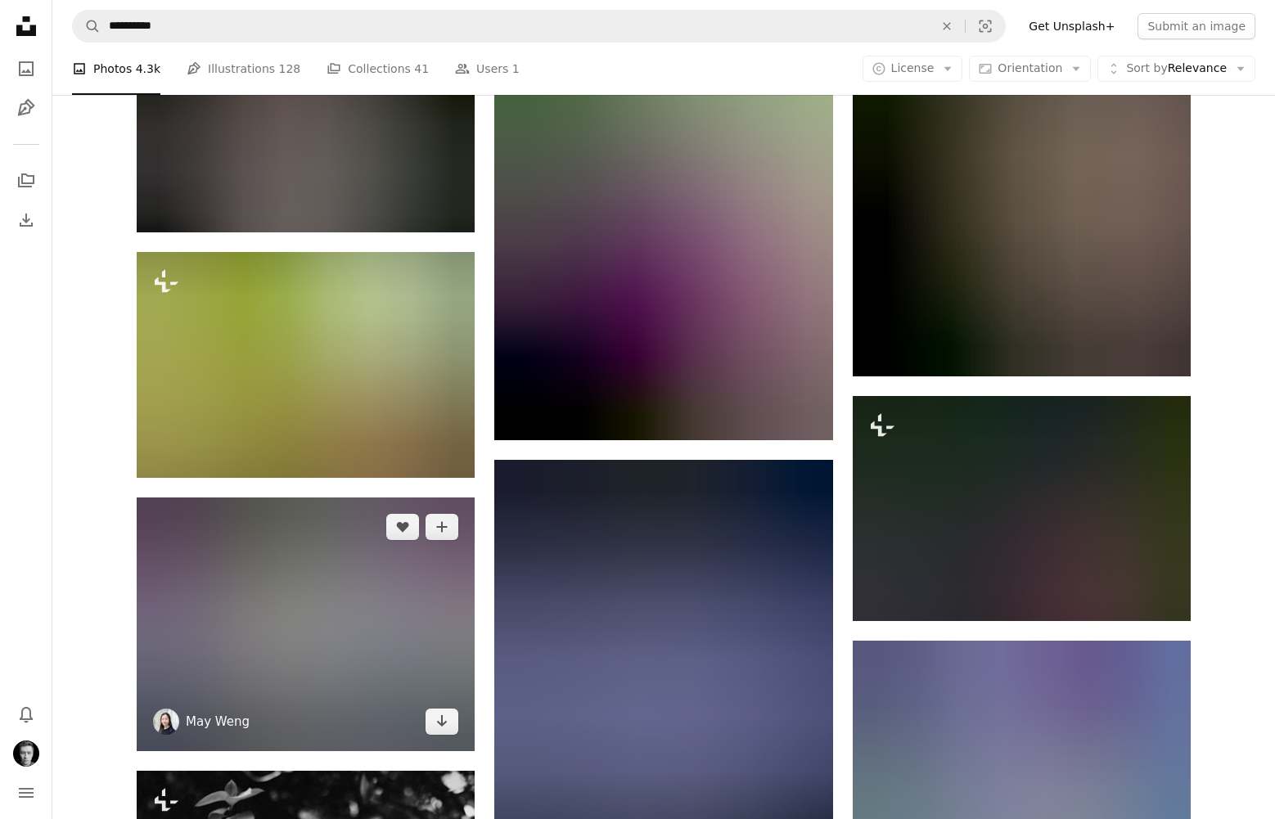
scroll to position [19011, 0]
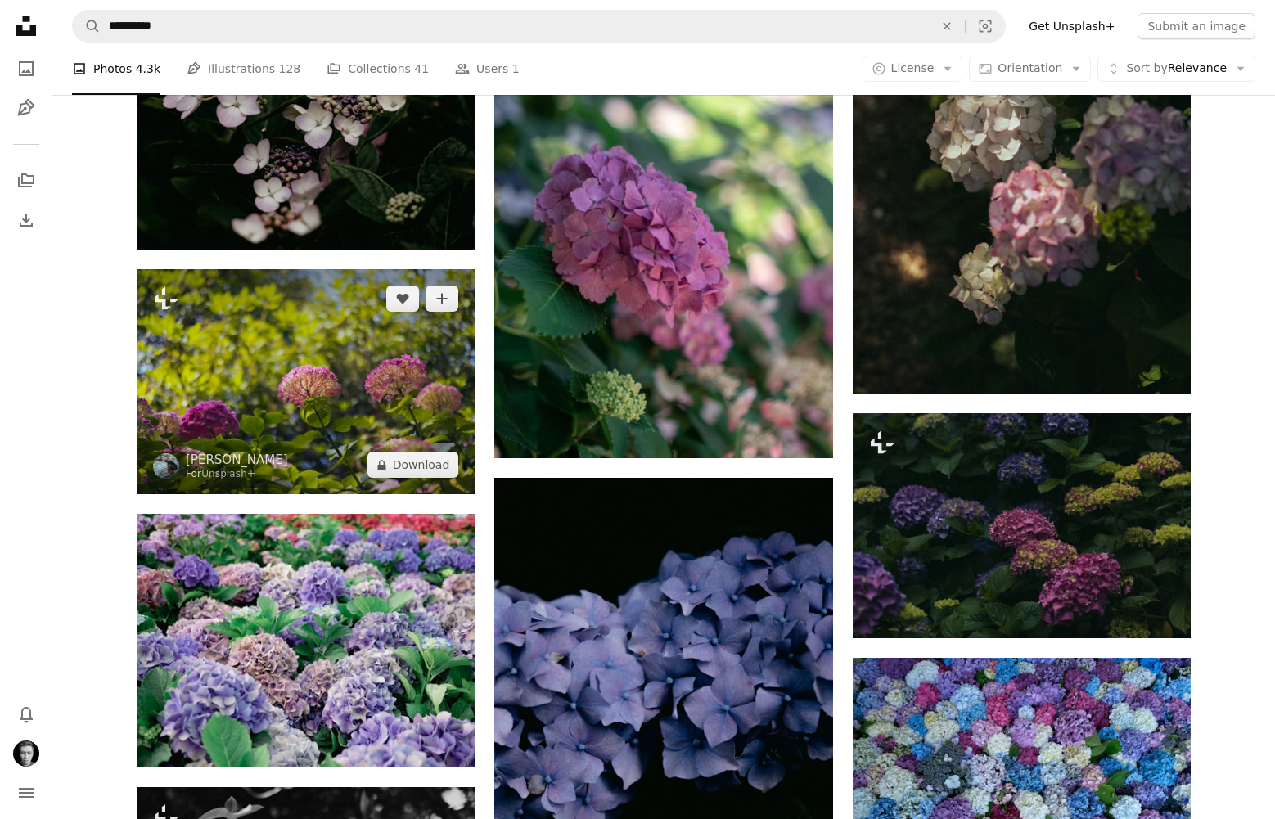
click at [273, 358] on img at bounding box center [306, 381] width 338 height 225
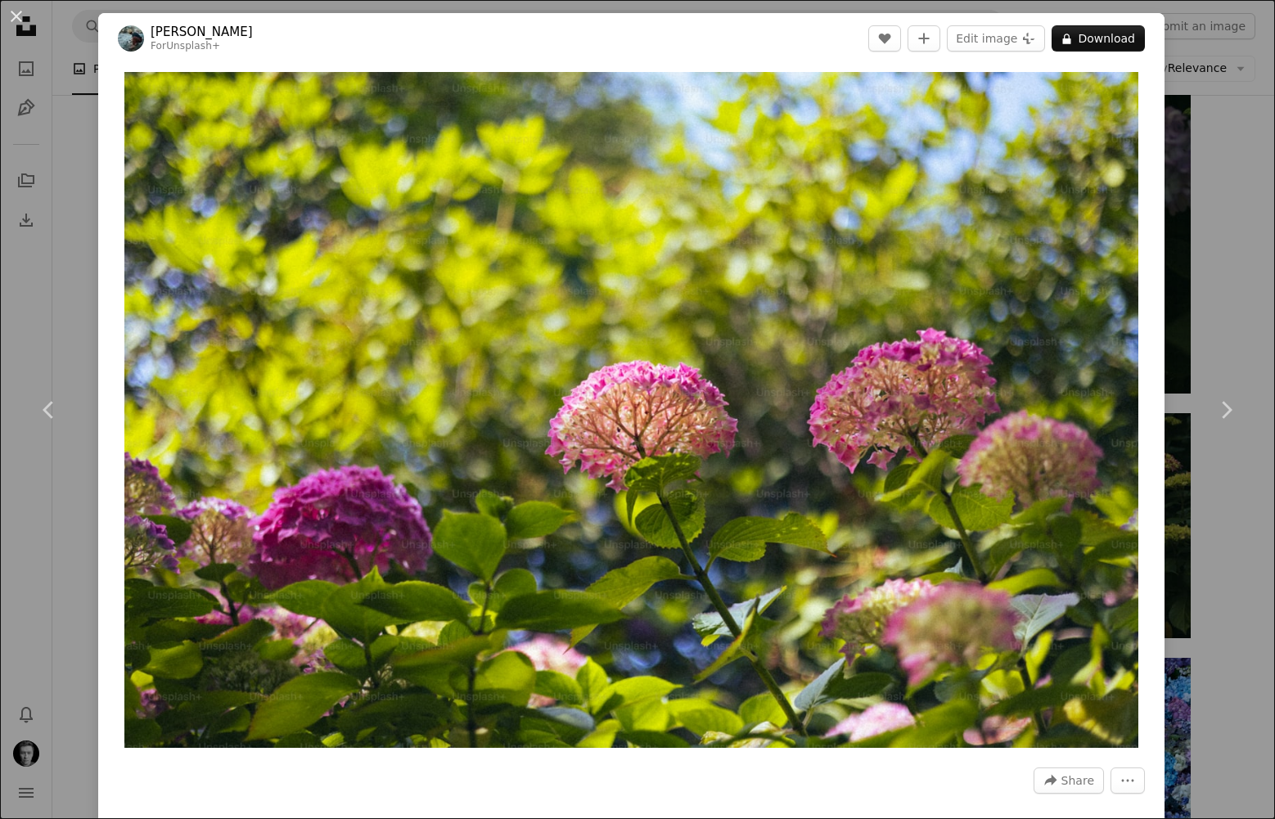
click at [1215, 196] on div "An X shape Chevron left Chevron right [PERSON_NAME] For Unsplash+ A heart A plu…" at bounding box center [637, 409] width 1275 height 819
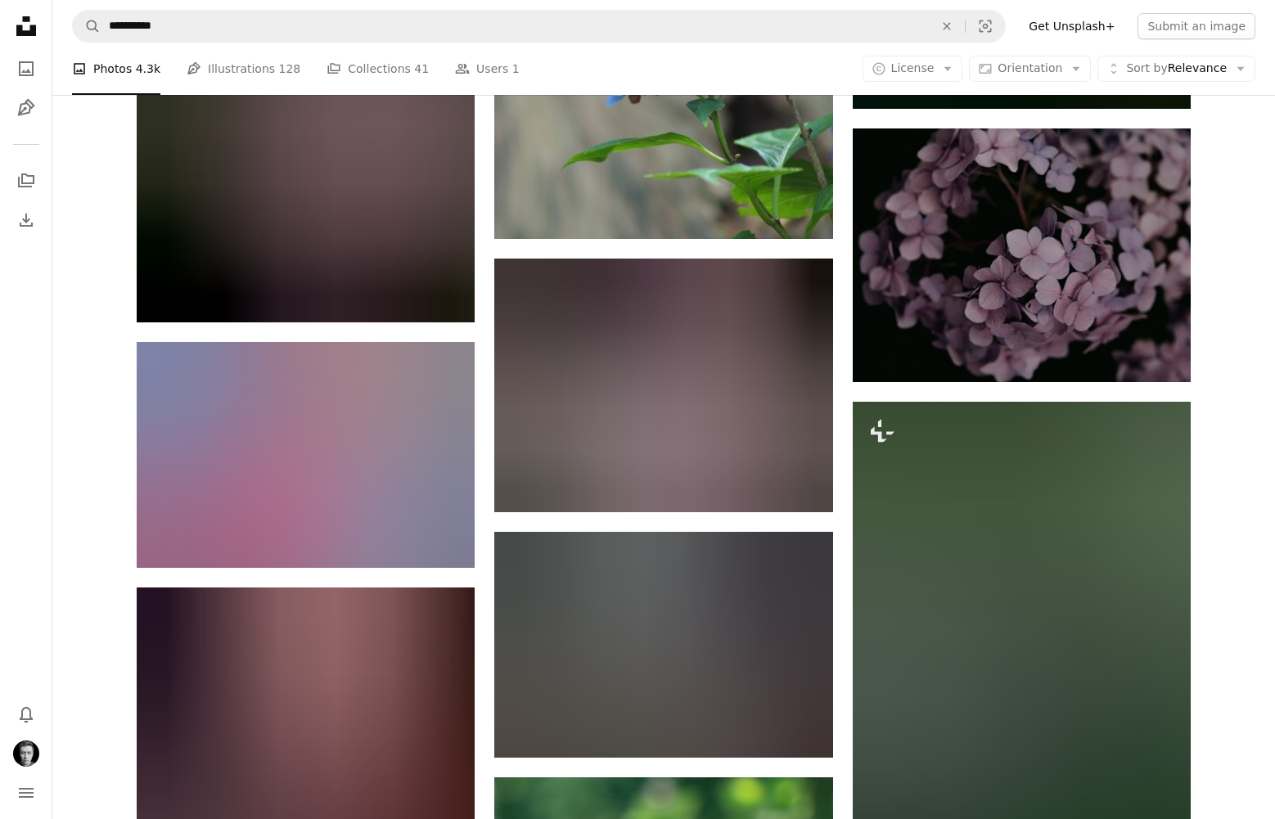
scroll to position [21252, 0]
